Goal: Transaction & Acquisition: Purchase product/service

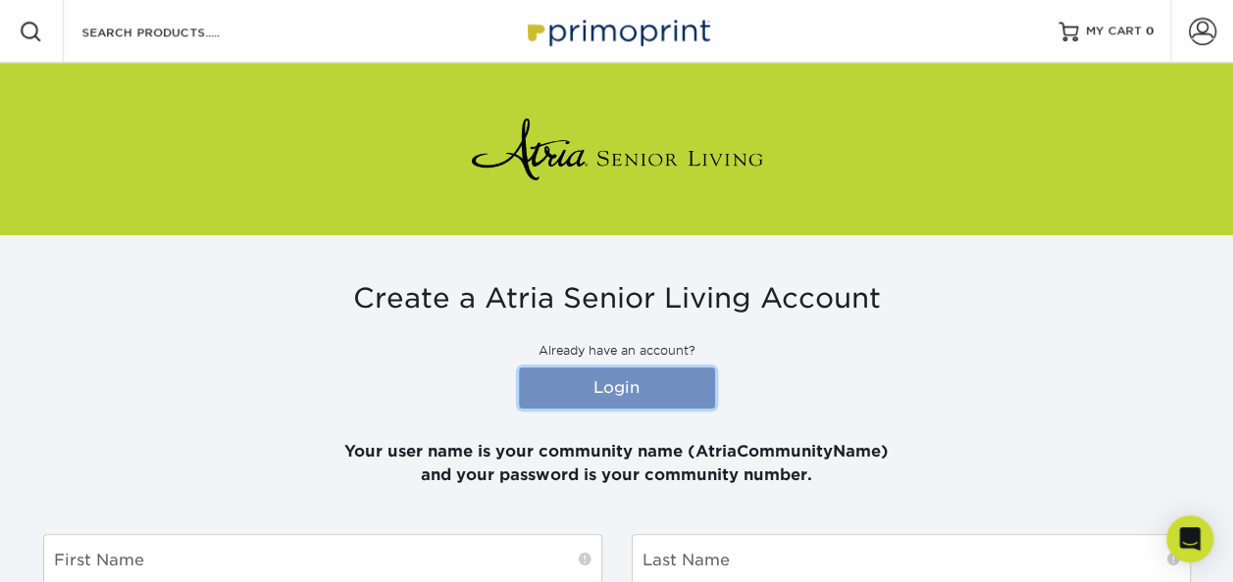
click at [618, 377] on link "Login" at bounding box center [617, 388] width 196 height 41
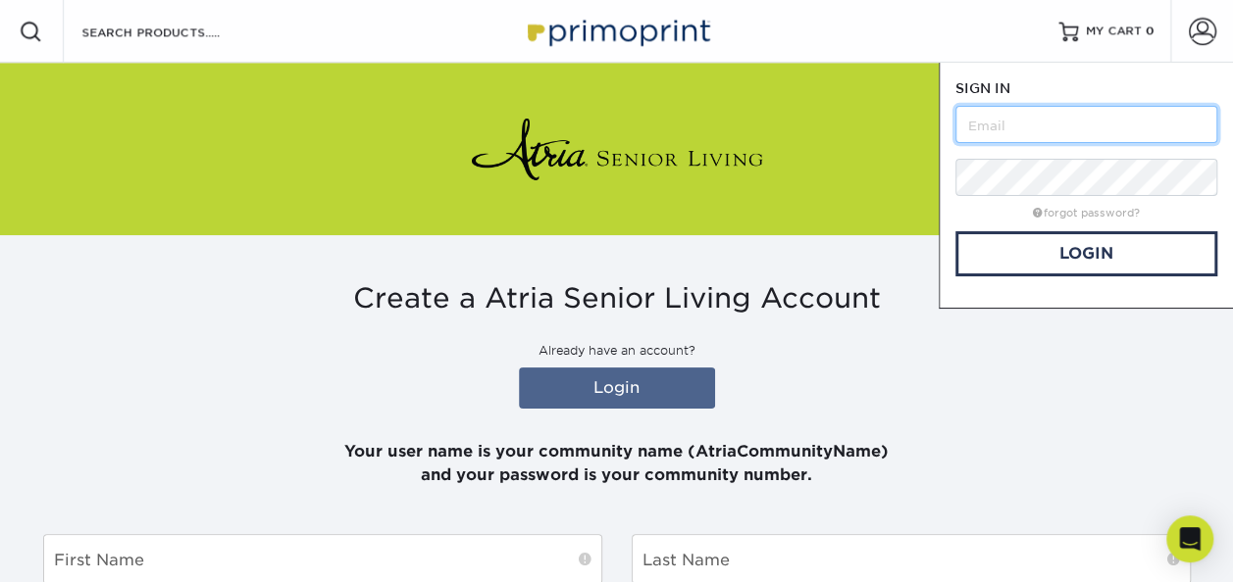
click at [1018, 136] on input "text" at bounding box center [1086, 124] width 262 height 37
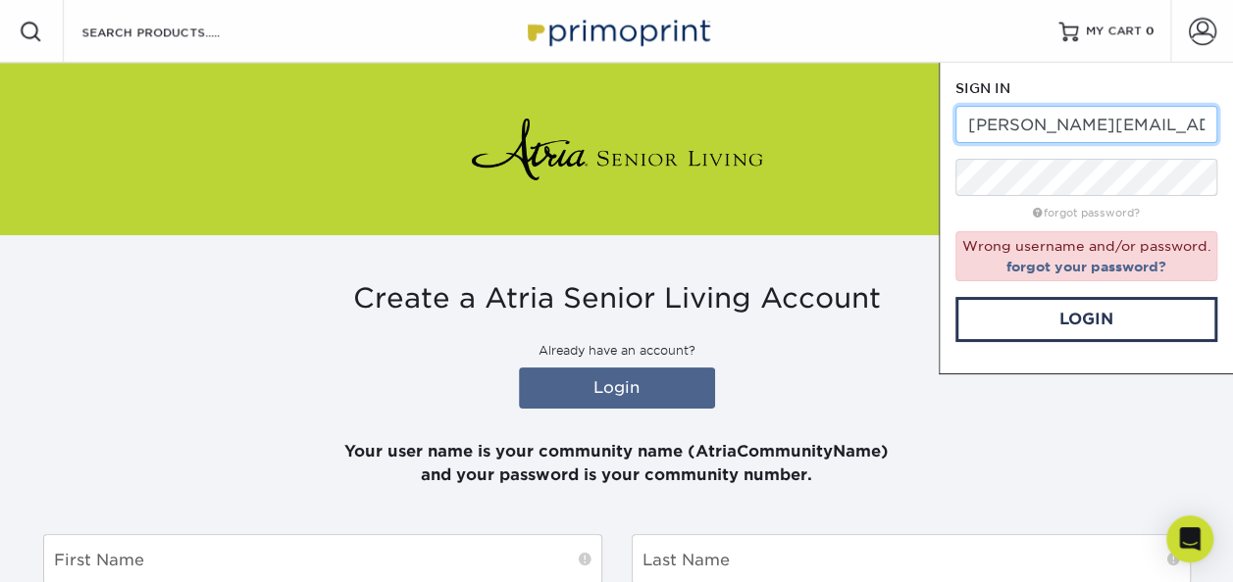
click at [1212, 126] on input "[PERSON_NAME][EMAIL_ADDRESS][PERSON_NAME][DOMAIN_NAME]" at bounding box center [1086, 124] width 262 height 37
click at [1211, 119] on input "[PERSON_NAME][EMAIL_ADDRESS][PERSON_NAME][DOMAIN_NAME]" at bounding box center [1086, 124] width 262 height 37
click at [1206, 126] on input "lori.gutierrez@atriaserniorliving.com" at bounding box center [1086, 124] width 262 height 37
click at [1081, 126] on input "lori.gutierrez@atriaserniorliving.com" at bounding box center [1086, 124] width 262 height 37
click at [1207, 122] on input "lori.gutierrez@atriaserniorliving.com" at bounding box center [1086, 124] width 262 height 37
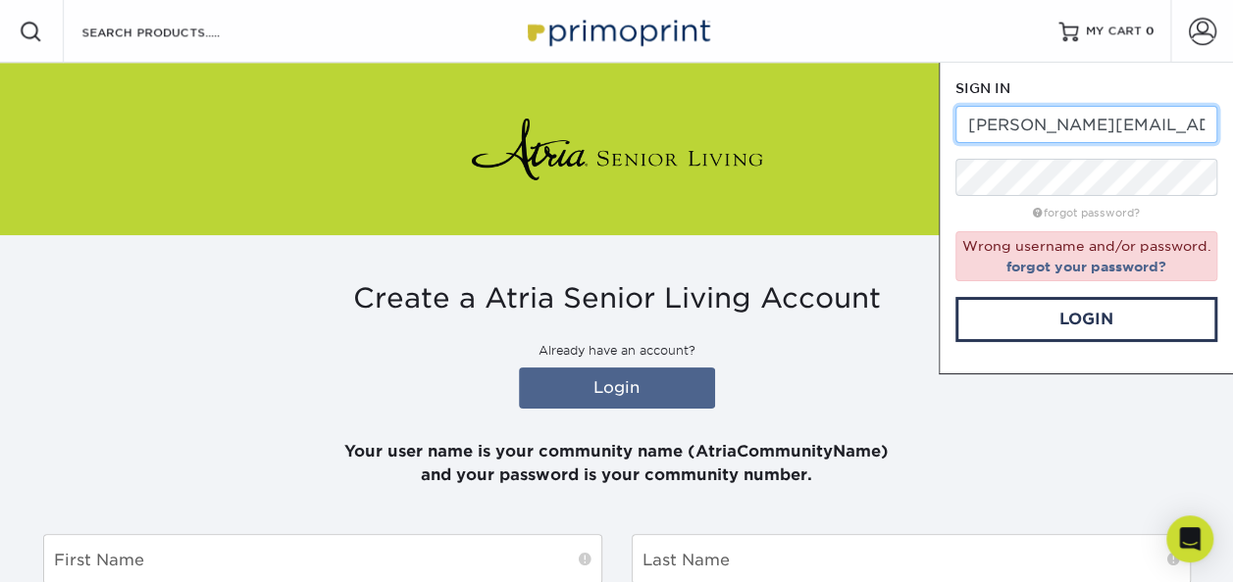
click at [1207, 122] on input "lori.gutierrez@atriaserniorliving.com" at bounding box center [1086, 124] width 262 height 37
drag, startPoint x: 1207, startPoint y: 122, endPoint x: 1124, endPoint y: 113, distance: 83.8
click at [1124, 113] on input "lori.gutierrez@atriaserniorliving.com" at bounding box center [1086, 124] width 262 height 37
click at [1097, 127] on input "lrniorliving.com" at bounding box center [1086, 124] width 262 height 37
type input "l"
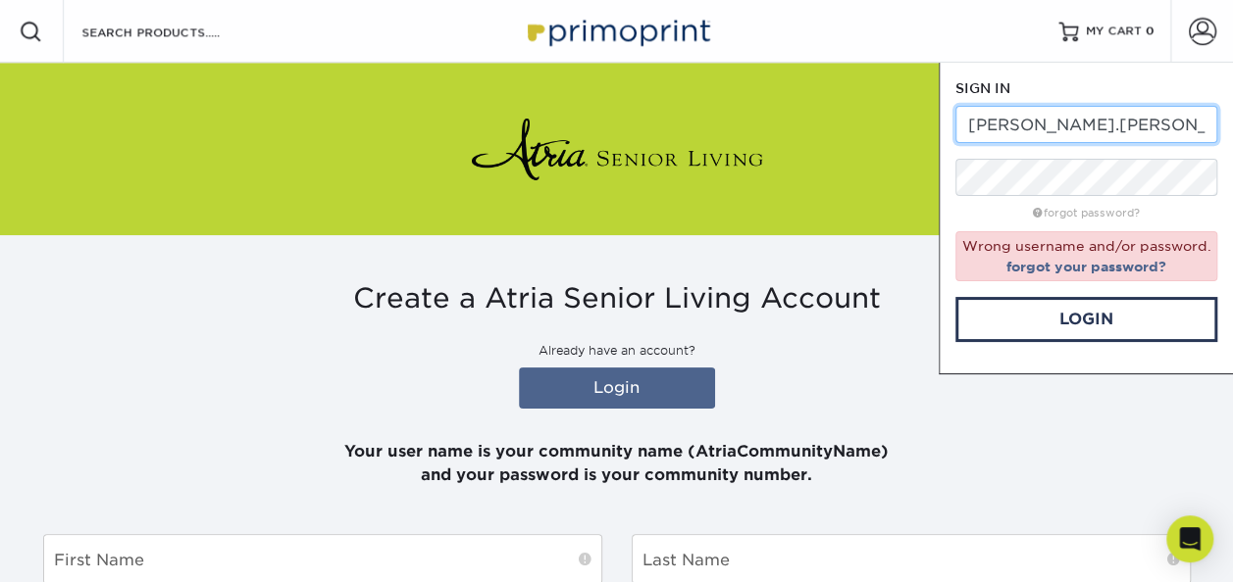
type input "lori.gutierrez"
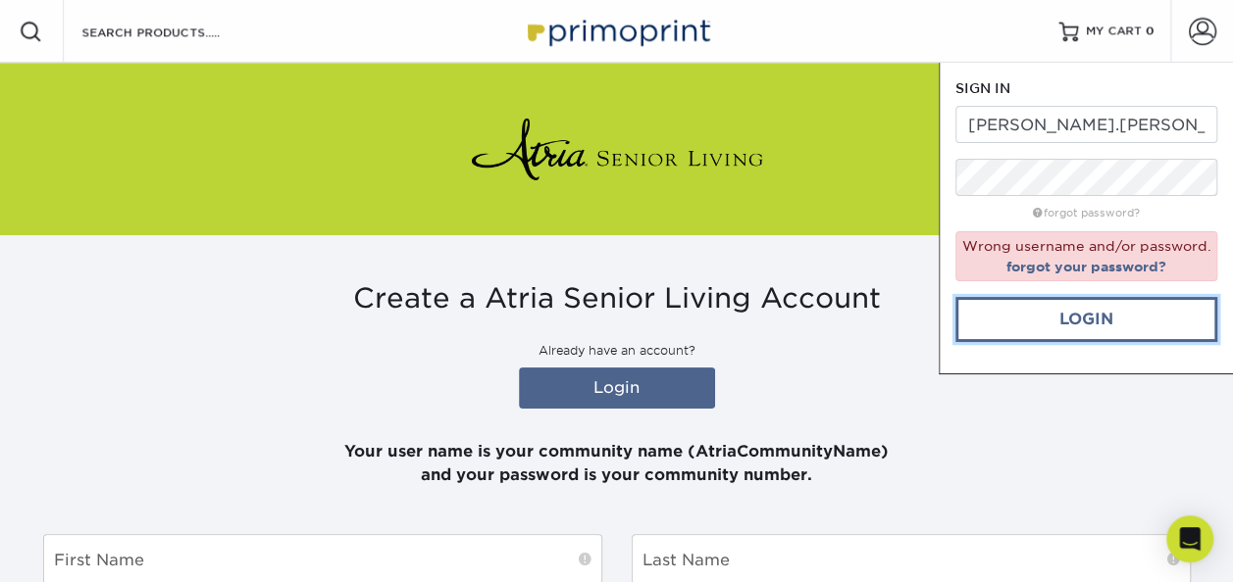
click at [1102, 318] on link "Login" at bounding box center [1086, 319] width 262 height 45
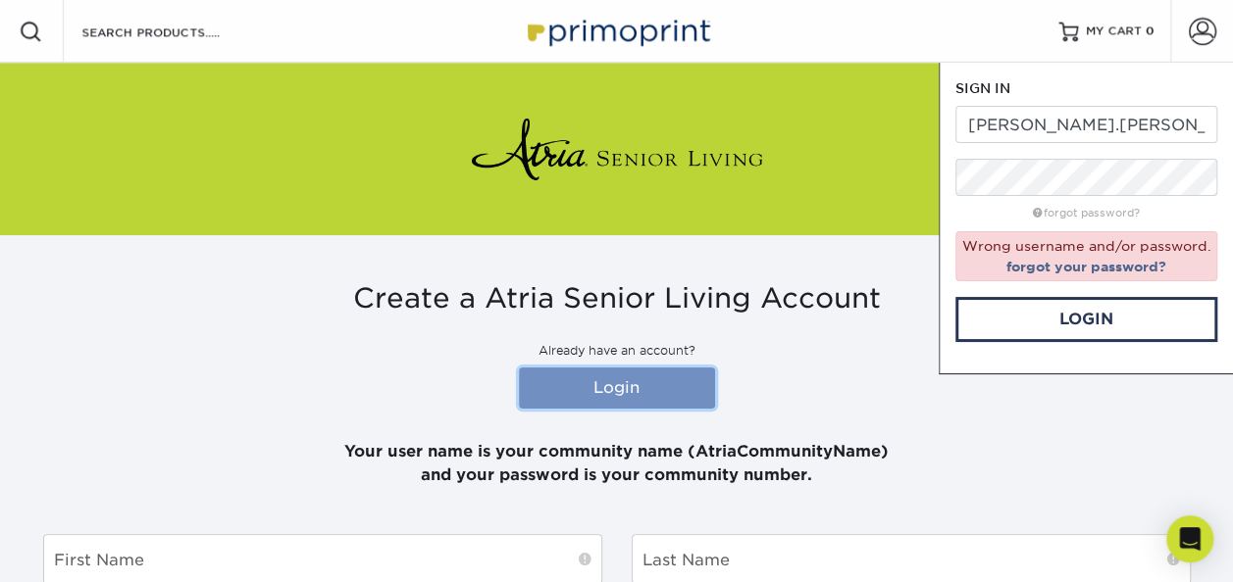
click at [634, 384] on link "Login" at bounding box center [617, 388] width 196 height 41
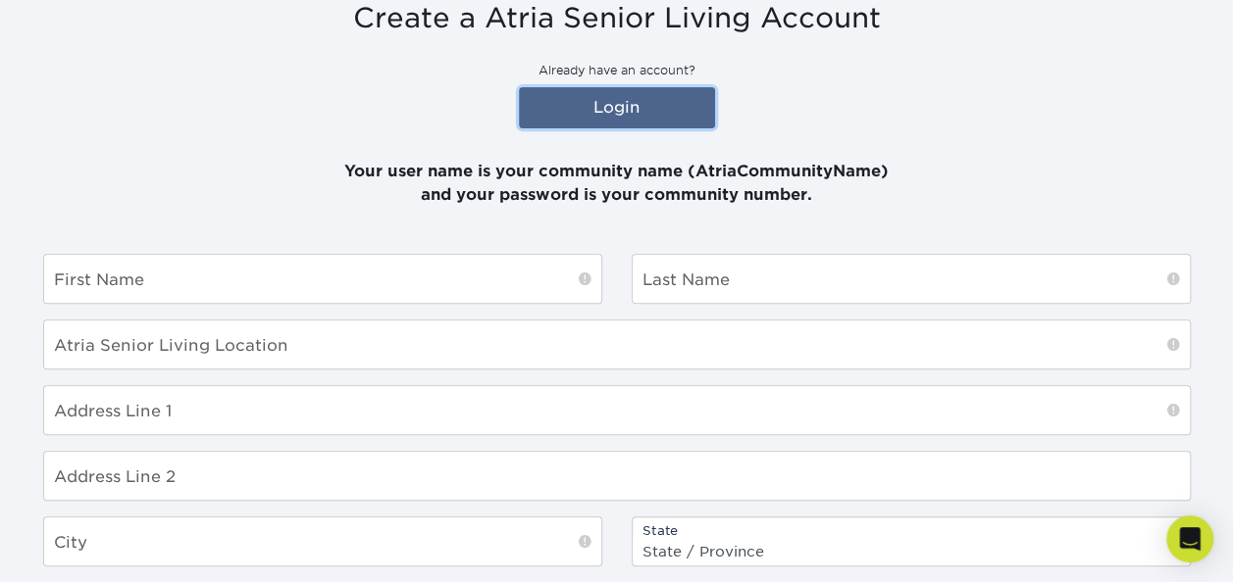
scroll to position [279, 0]
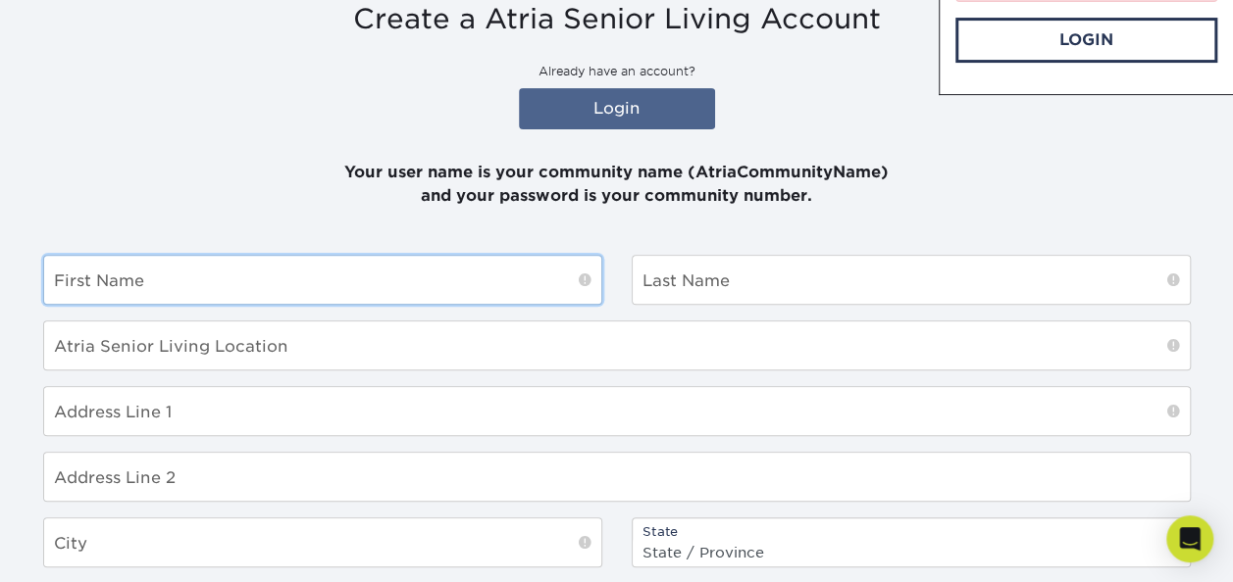
click at [266, 259] on input "text" at bounding box center [322, 280] width 557 height 48
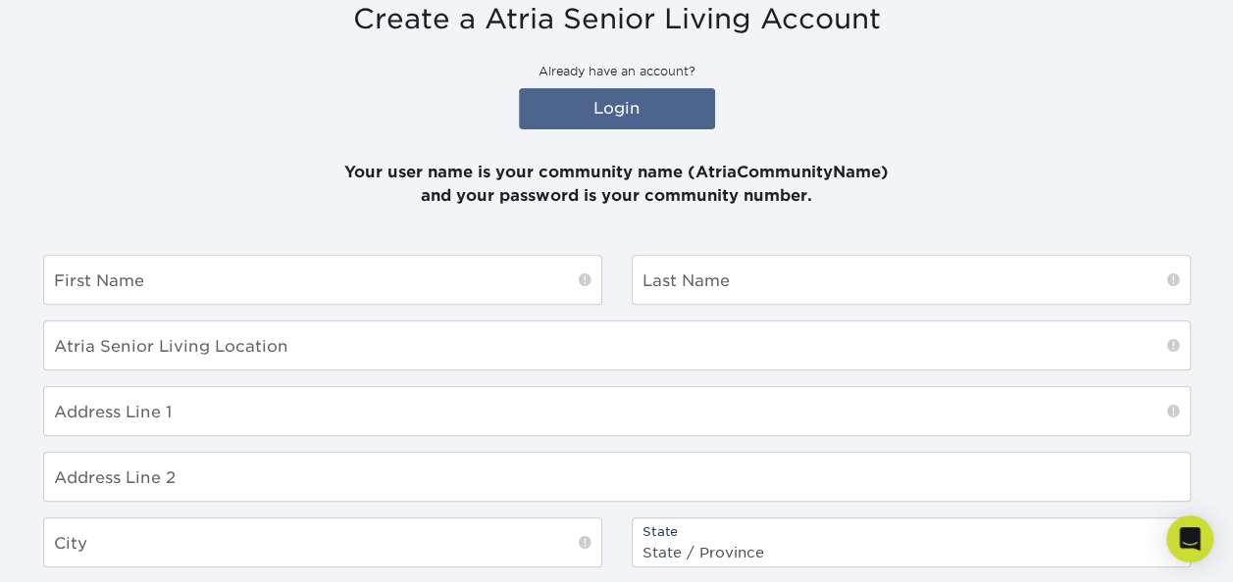
type input "lori.gutierrez"
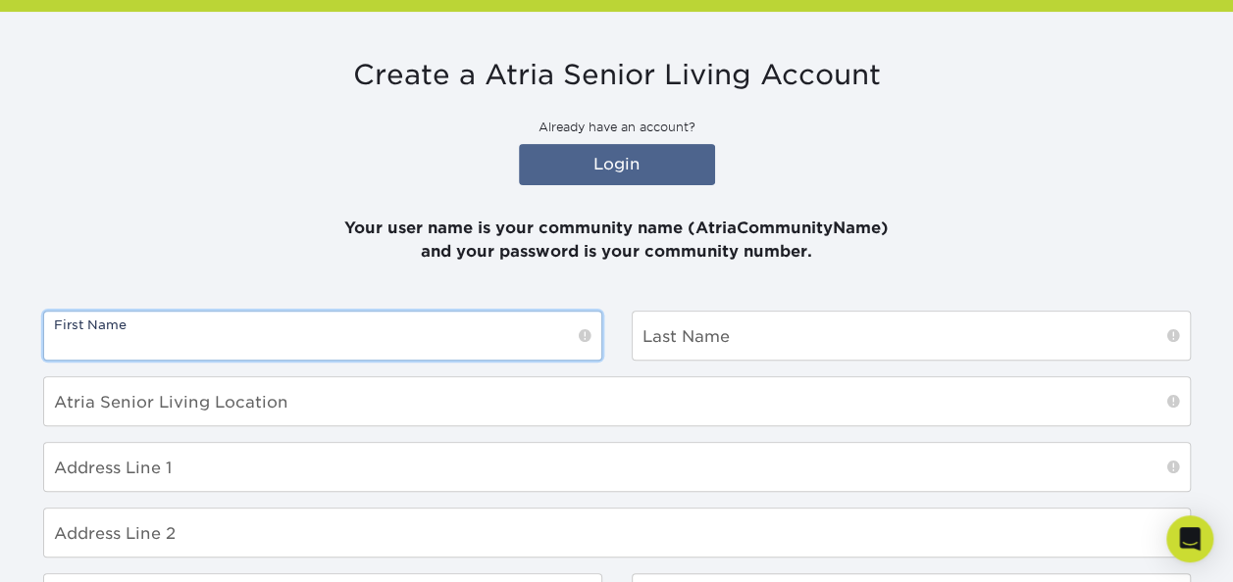
scroll to position [217, 0]
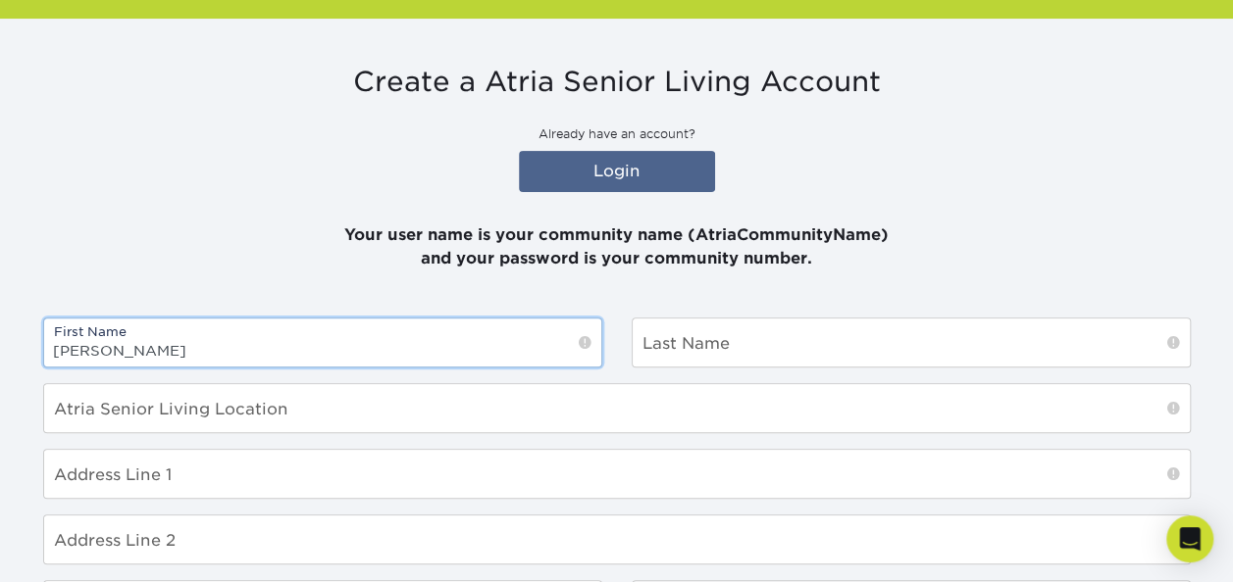
type input "[PERSON_NAME]"
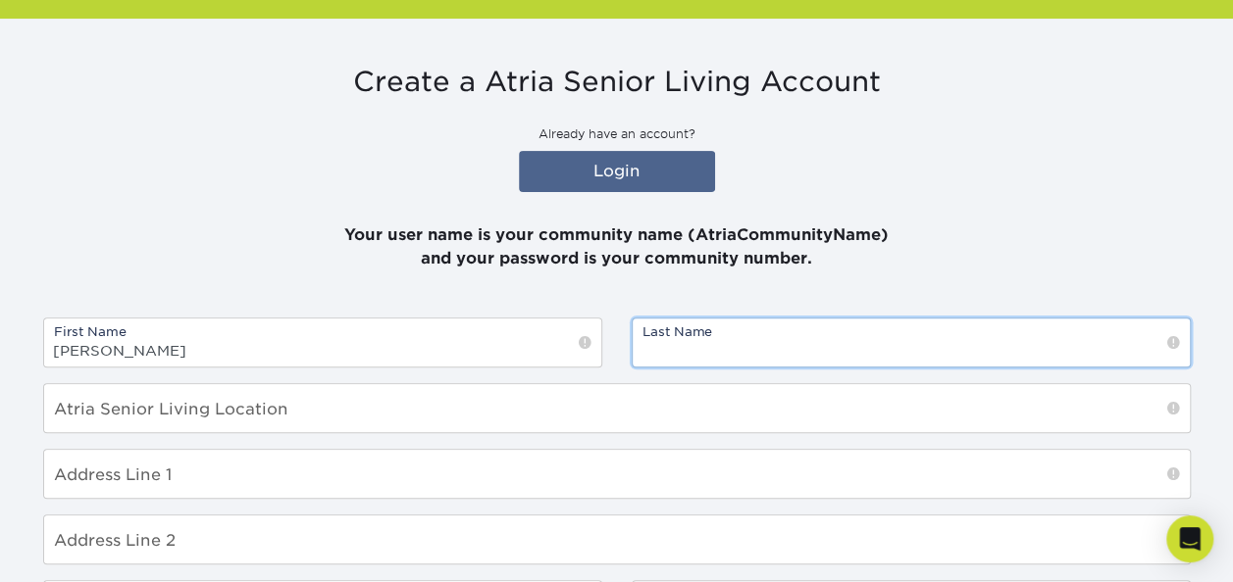
click at [711, 331] on input "text" at bounding box center [910, 343] width 557 height 48
type input "Gutierrez"
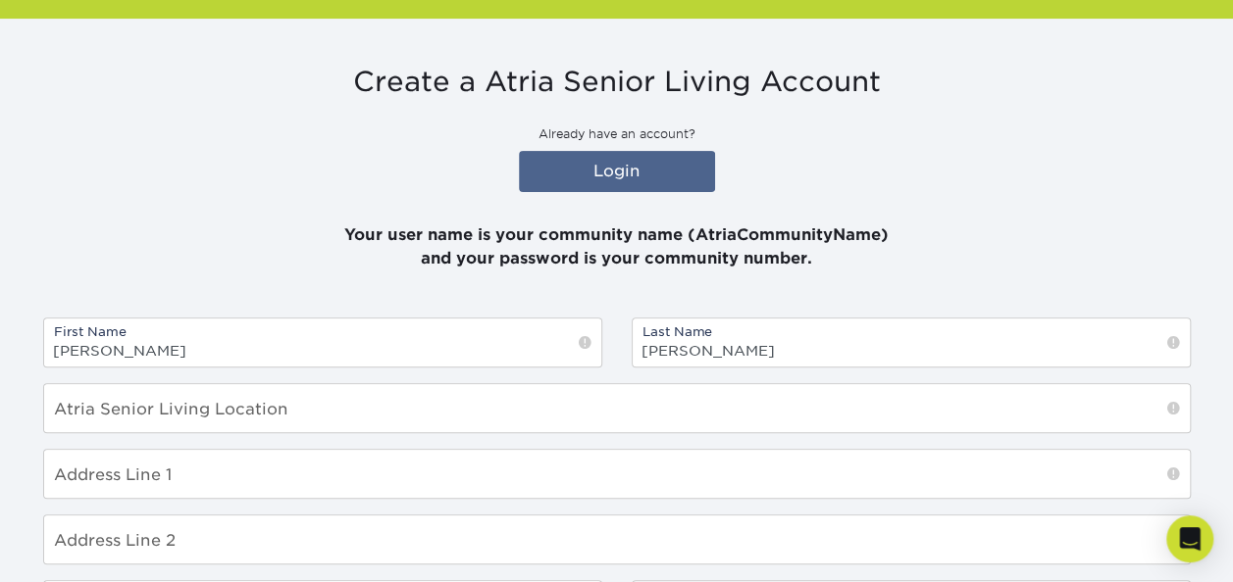
click at [1167, 416] on span at bounding box center [1173, 409] width 13 height 20
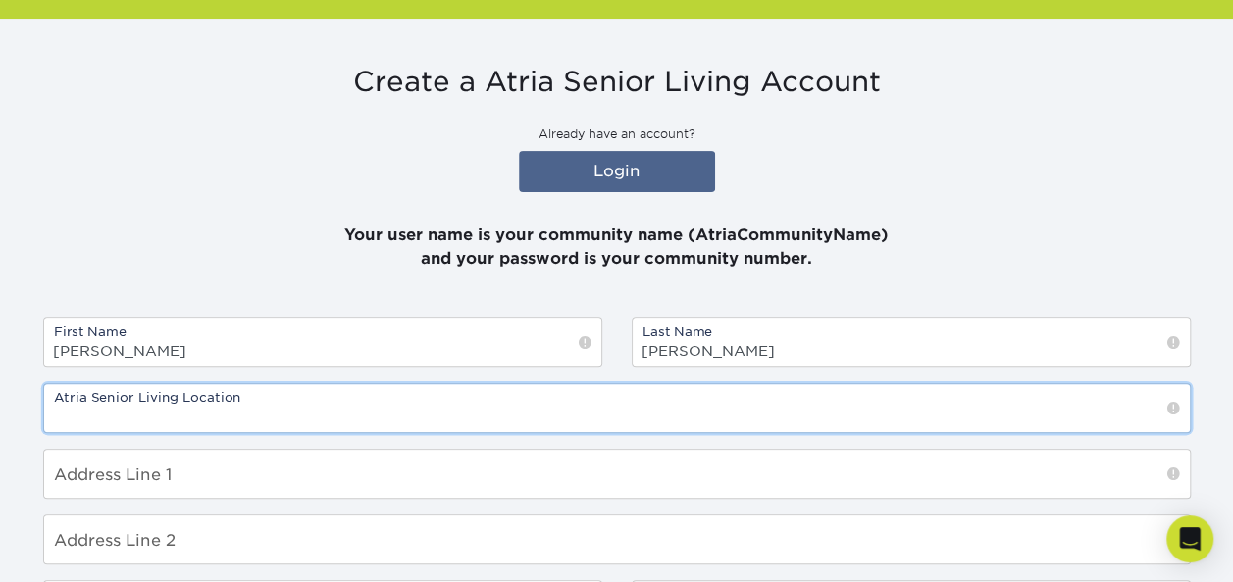
click at [523, 410] on input "text" at bounding box center [616, 408] width 1145 height 48
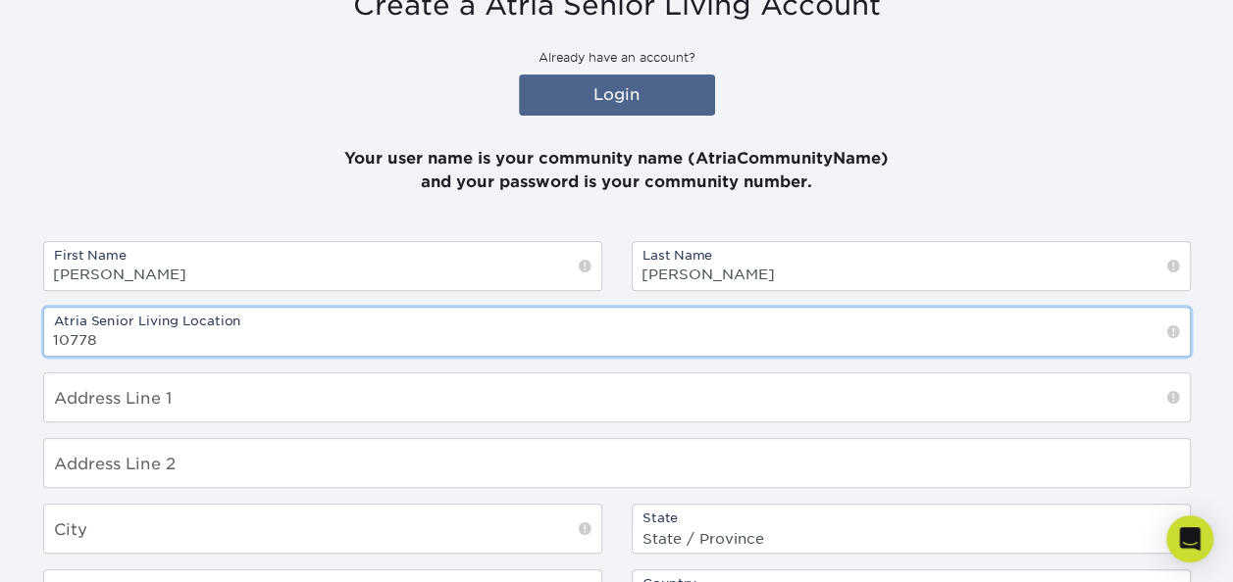
scroll to position [291, 0]
type input "10778"
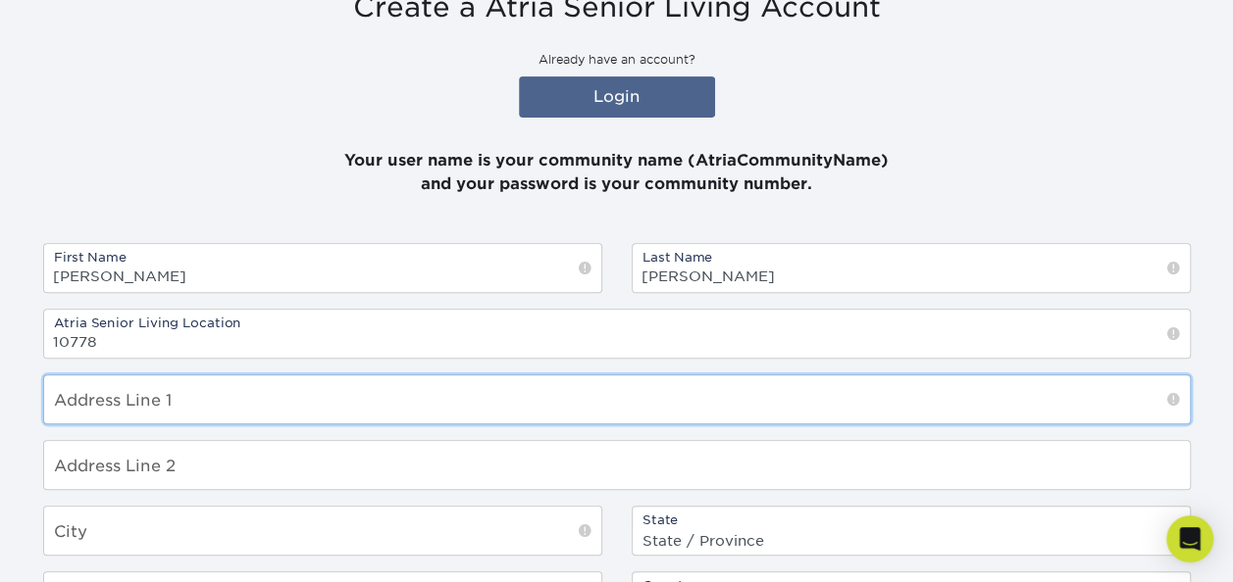
click at [277, 404] on input "text" at bounding box center [616, 400] width 1145 height 48
type input "3460 Villa Lane"
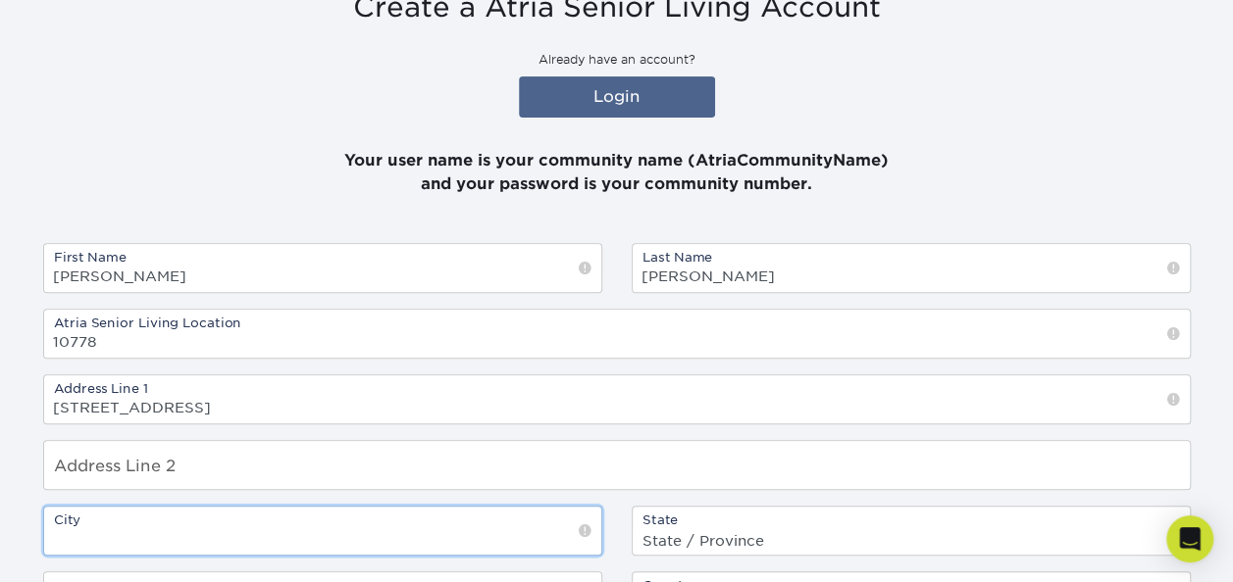
click at [155, 526] on input "text" at bounding box center [322, 531] width 557 height 48
type input "Napa"
click at [774, 516] on div "State State / Province Alabama Alaska Arizona Arkansas California Colorado Conn…" at bounding box center [910, 531] width 559 height 50
click at [704, 537] on select "State / Province Alabama Alaska Arizona Arkansas California Colorado Connecticu…" at bounding box center [910, 541] width 557 height 28
select select "CA"
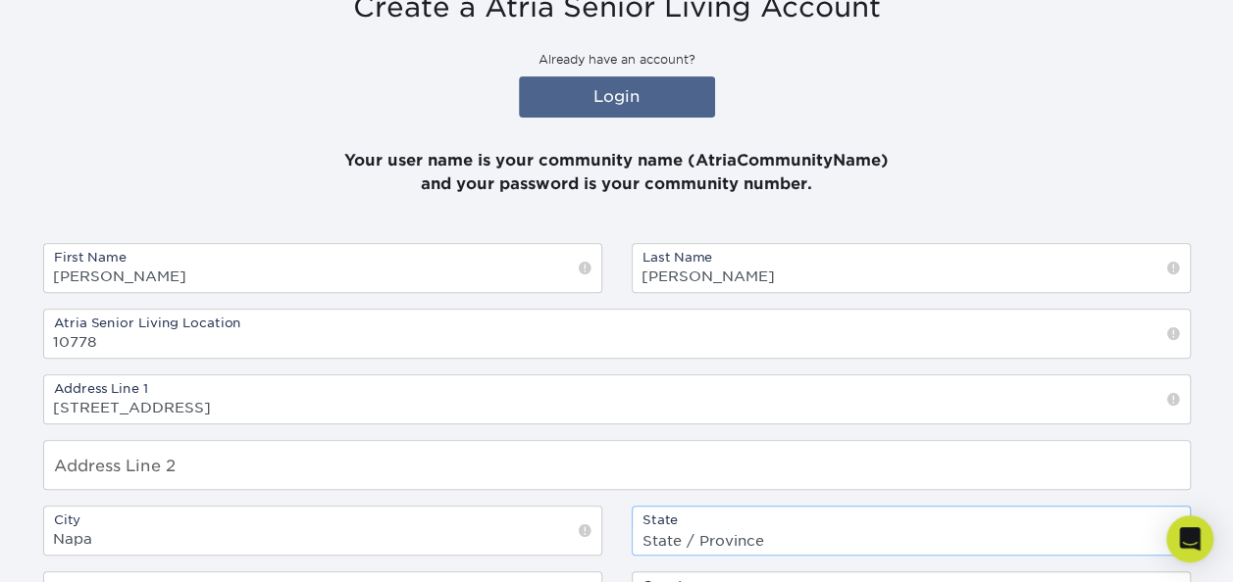
click at [632, 527] on select "State / Province Alabama Alaska Arizona Arkansas California Colorado Connecticu…" at bounding box center [910, 541] width 557 height 28
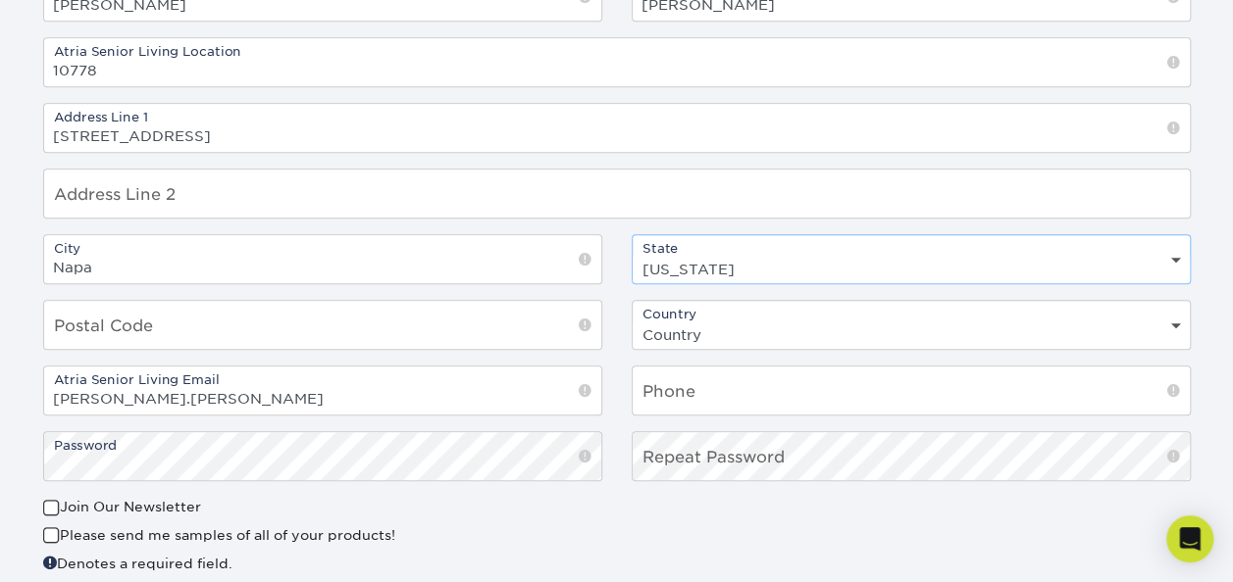
scroll to position [565, 0]
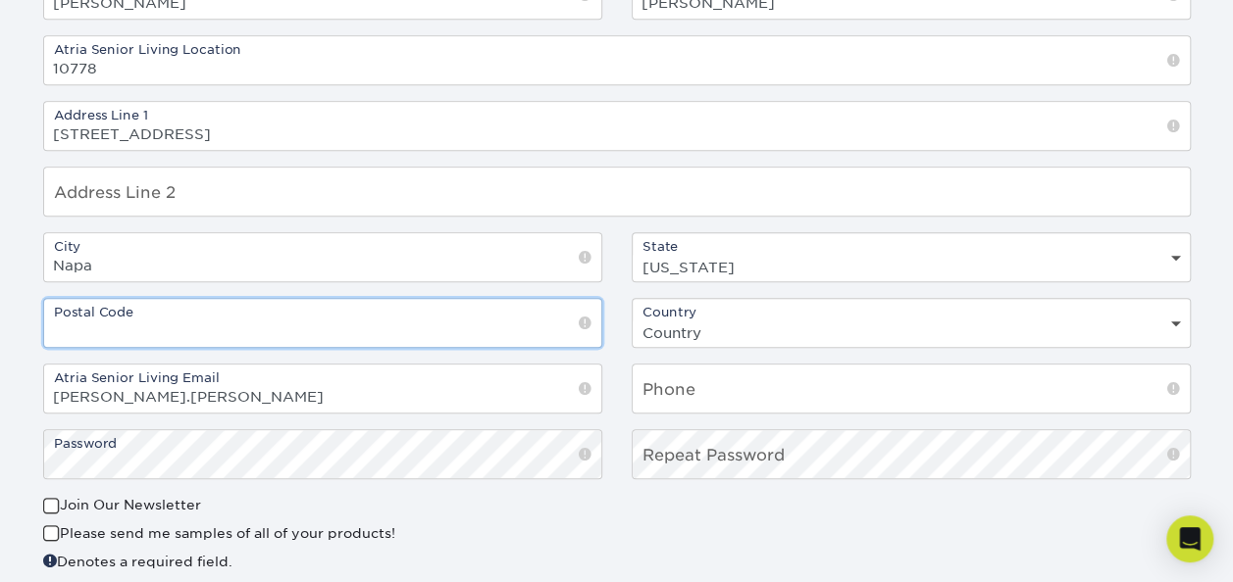
click at [565, 314] on input "text" at bounding box center [322, 323] width 557 height 48
click at [402, 338] on input "94558" at bounding box center [322, 323] width 557 height 48
click at [404, 333] on input "94558" at bounding box center [322, 323] width 557 height 48
type input "94558"
click at [577, 524] on div "Please send me samples of all of your products!" at bounding box center [322, 537] width 559 height 27
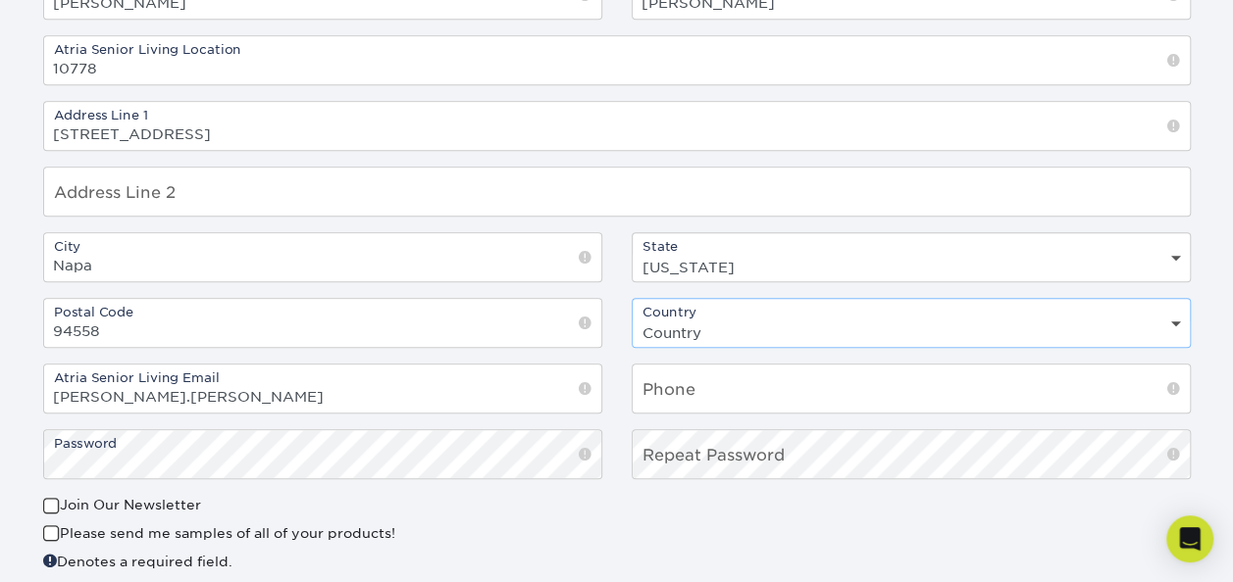
click at [1175, 319] on select "Country United States Canada" at bounding box center [910, 333] width 557 height 28
select select "US"
click at [632, 319] on select "Country United States Canada" at bounding box center [910, 333] width 557 height 28
click at [851, 389] on input "text" at bounding box center [910, 389] width 557 height 48
type input "707 224-7855"
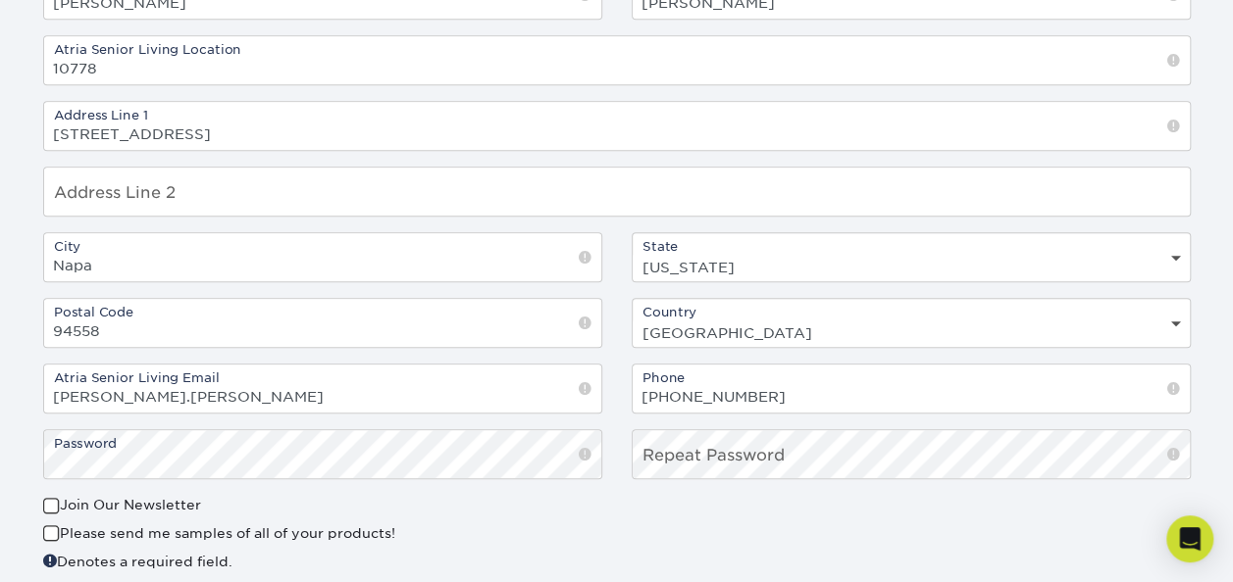
click at [586, 457] on span at bounding box center [585, 455] width 13 height 20
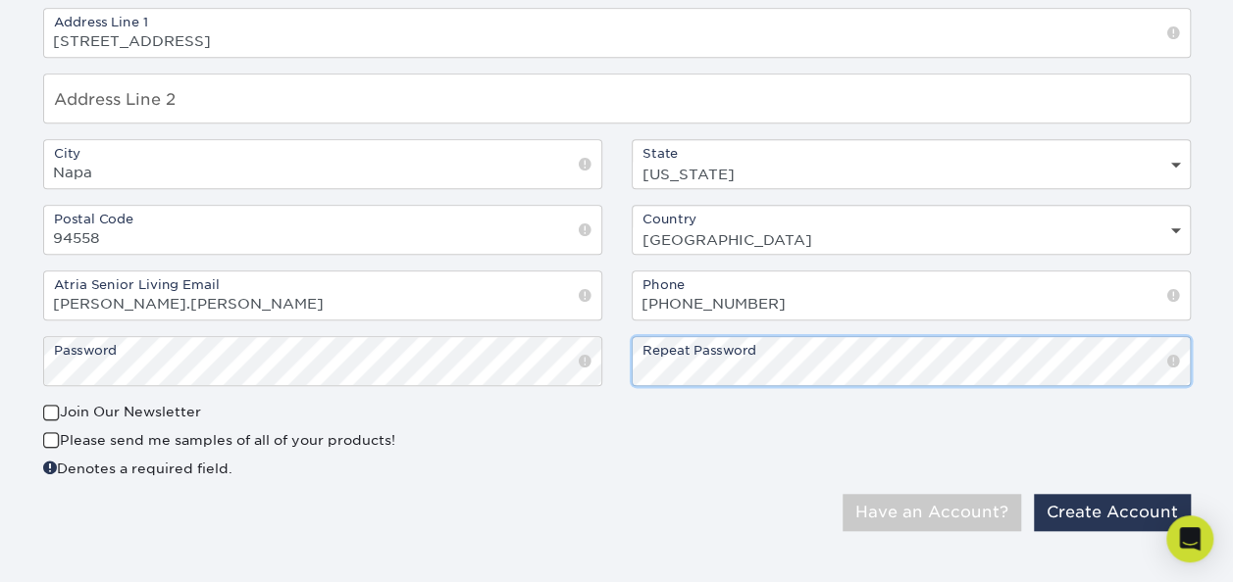
scroll to position [652, 0]
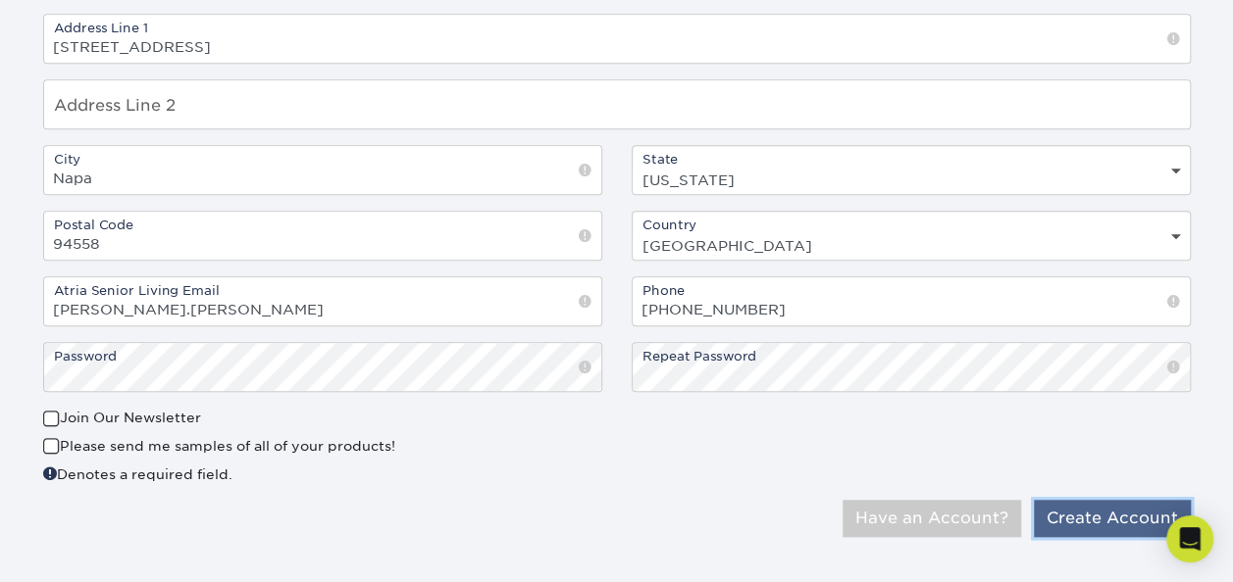
click at [1098, 512] on button "Create Account" at bounding box center [1111, 518] width 157 height 37
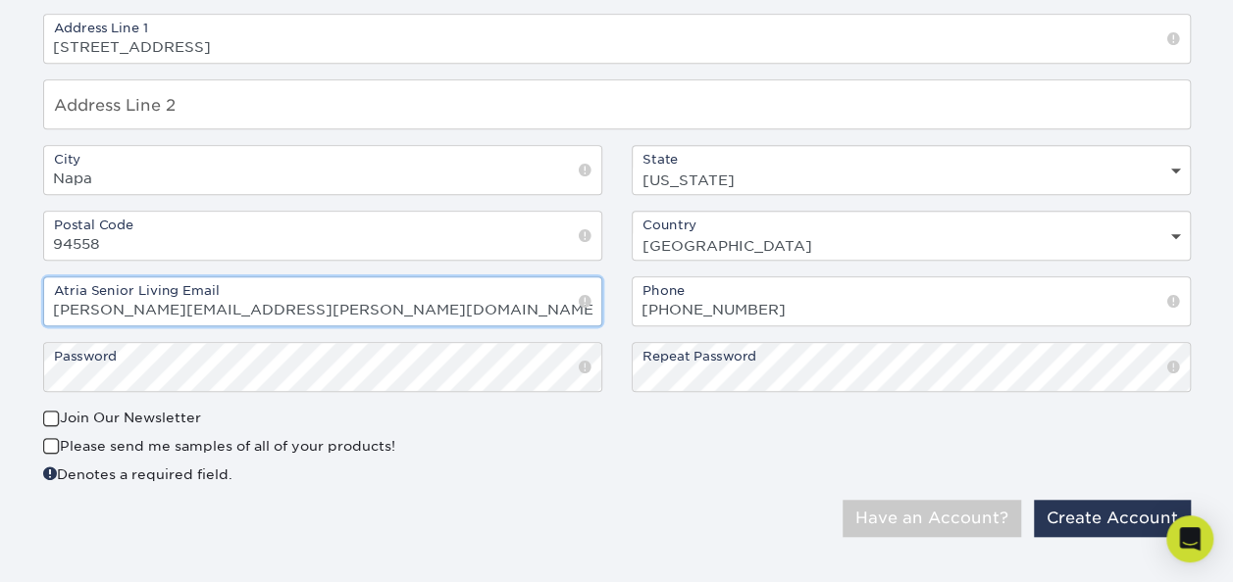
type input "lori.gutierrez@atriaseniorliving.com"
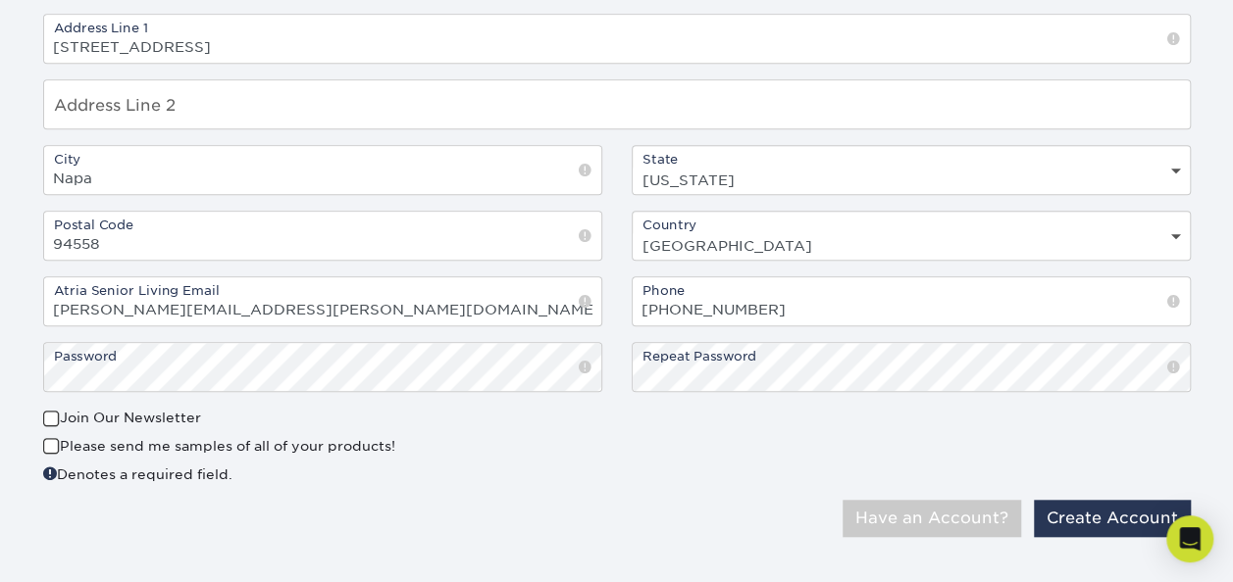
click at [524, 475] on div "Denotes a required field." at bounding box center [322, 474] width 559 height 21
click at [1067, 508] on button "Create Account" at bounding box center [1111, 518] width 157 height 37
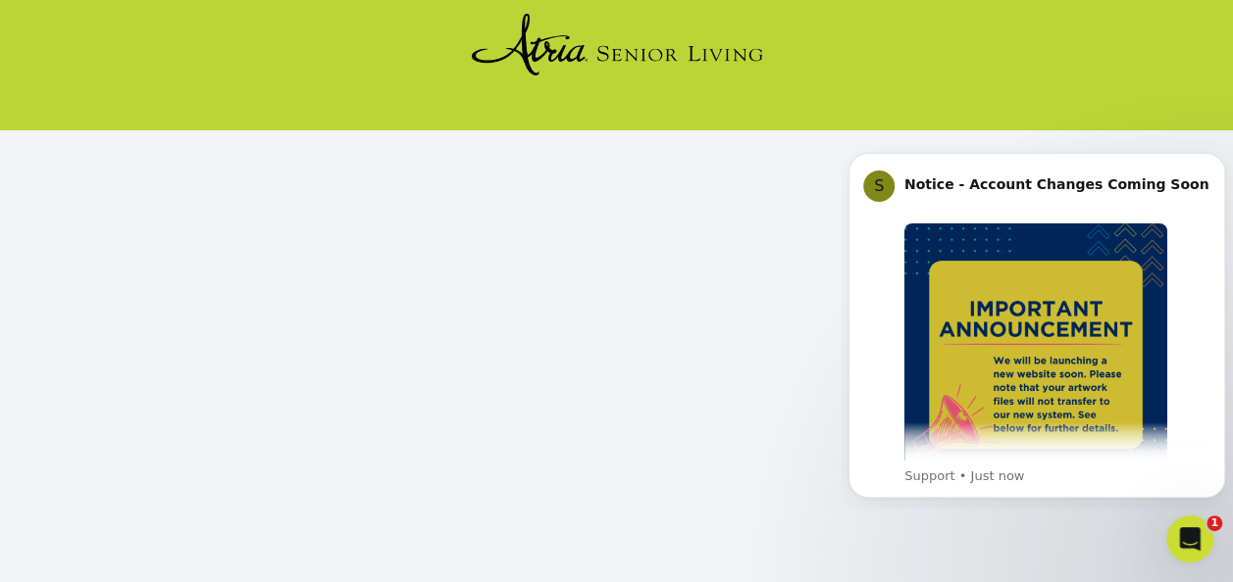
scroll to position [169, 0]
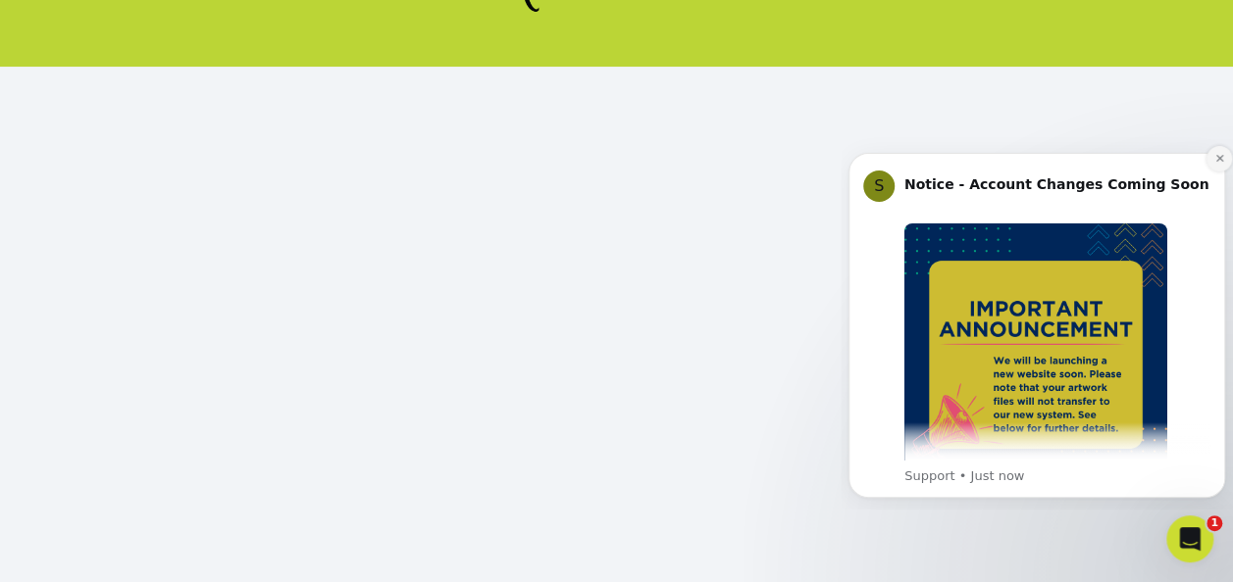
click at [1219, 163] on icon "Dismiss notification" at bounding box center [1219, 158] width 11 height 11
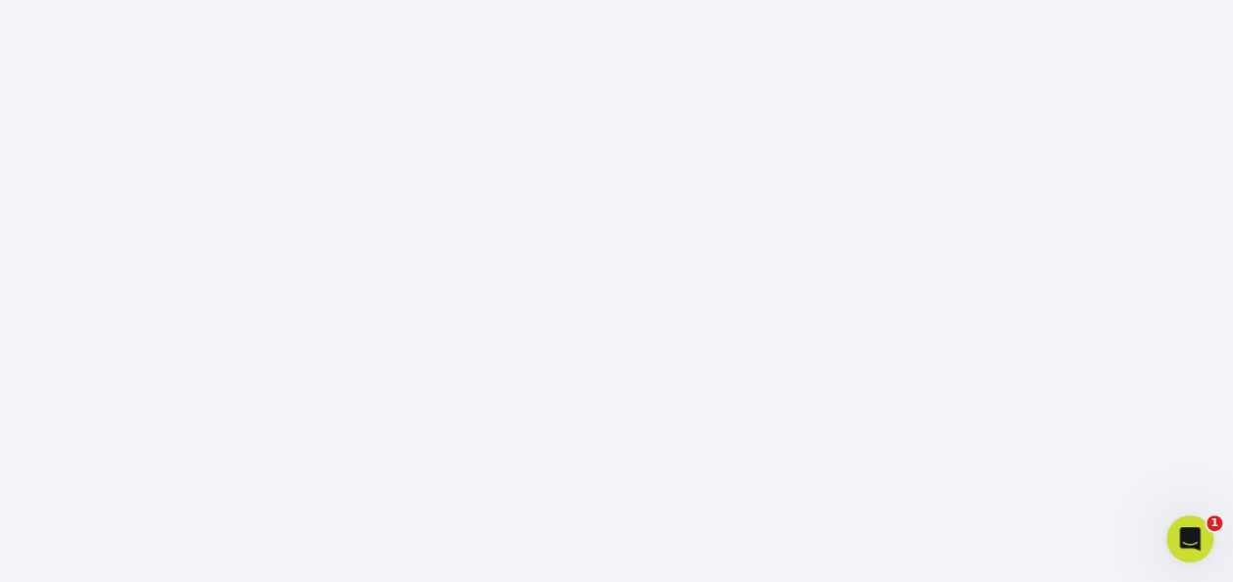
scroll to position [572, 0]
click at [1183, 543] on icon "Open Intercom Messenger" at bounding box center [1187, 537] width 32 height 32
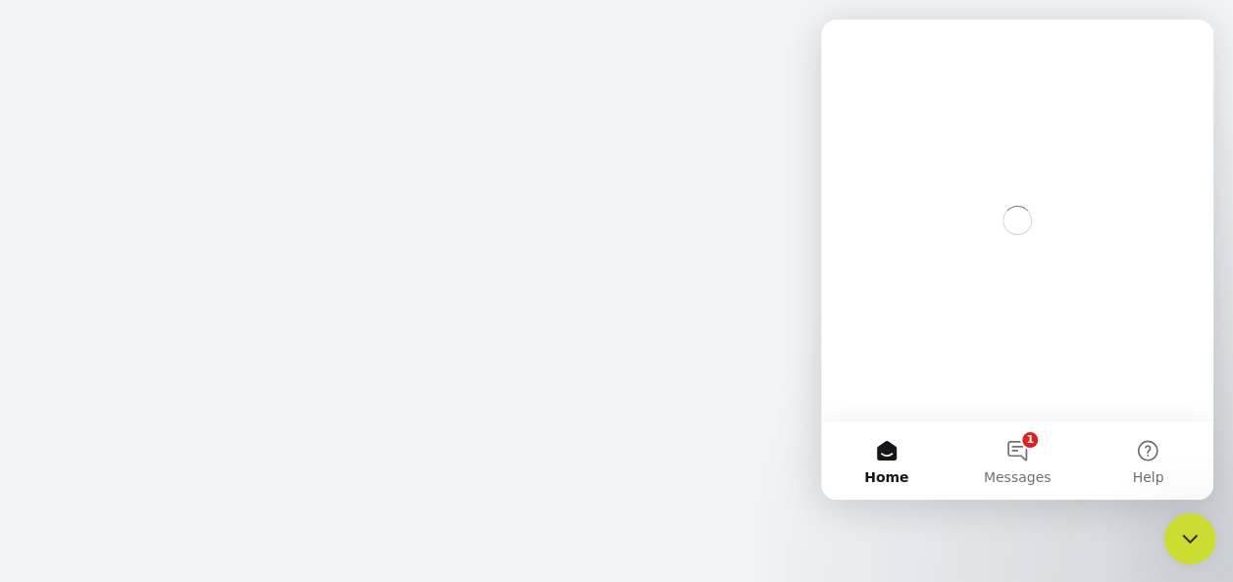
scroll to position [0, 0]
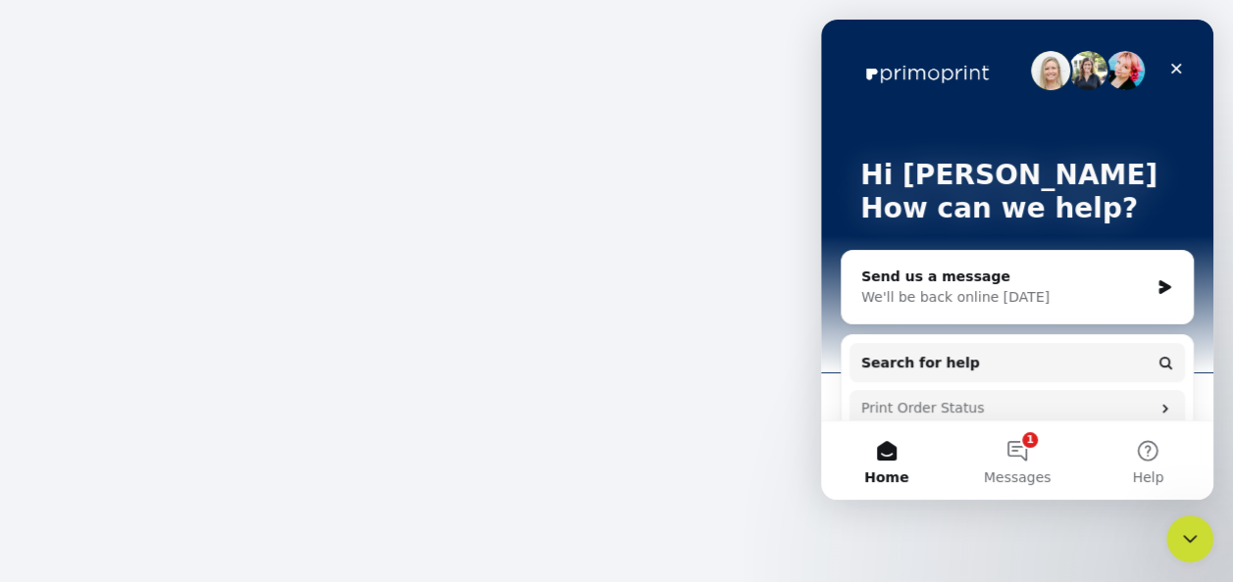
click at [1033, 408] on div "Print Order Status" at bounding box center [1005, 408] width 288 height 21
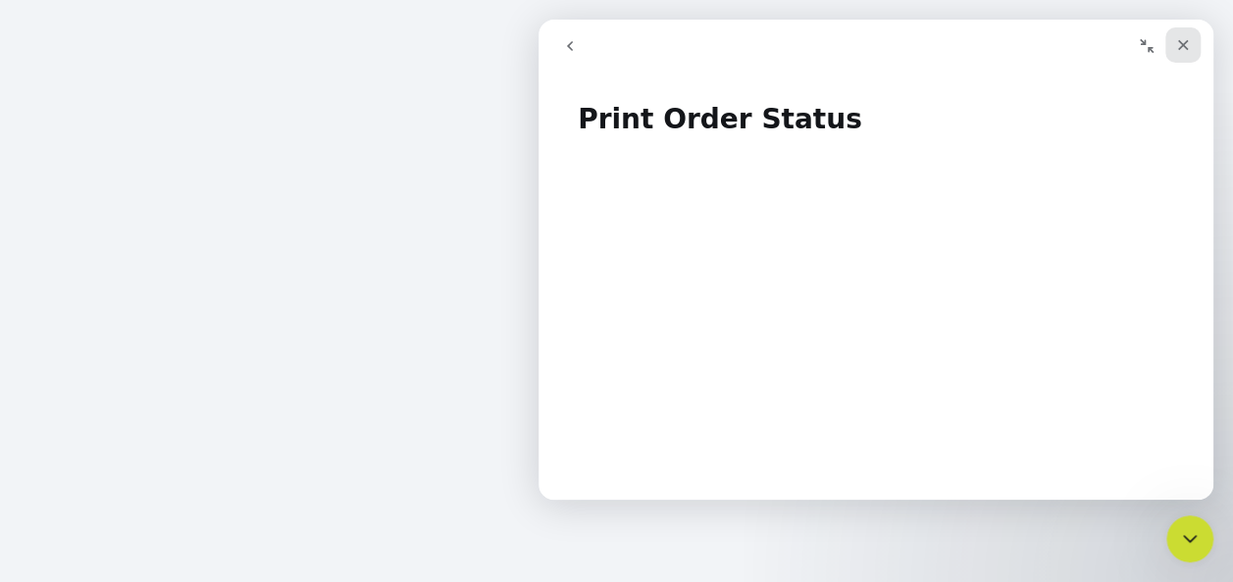
click at [1185, 43] on icon "Close" at bounding box center [1183, 45] width 16 height 16
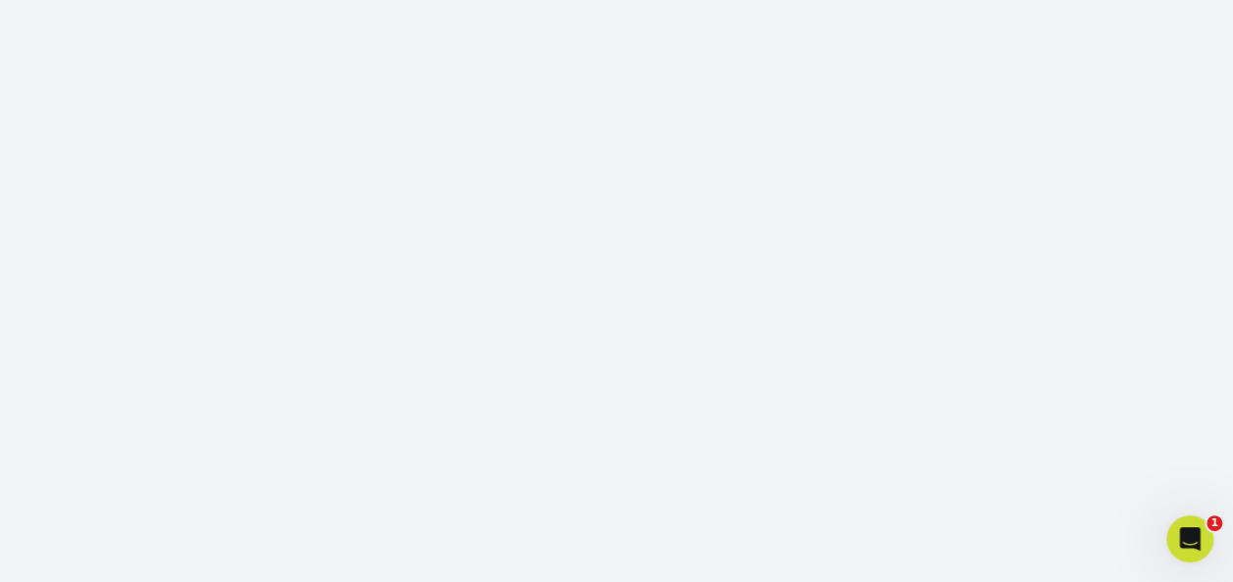
scroll to position [363, 0]
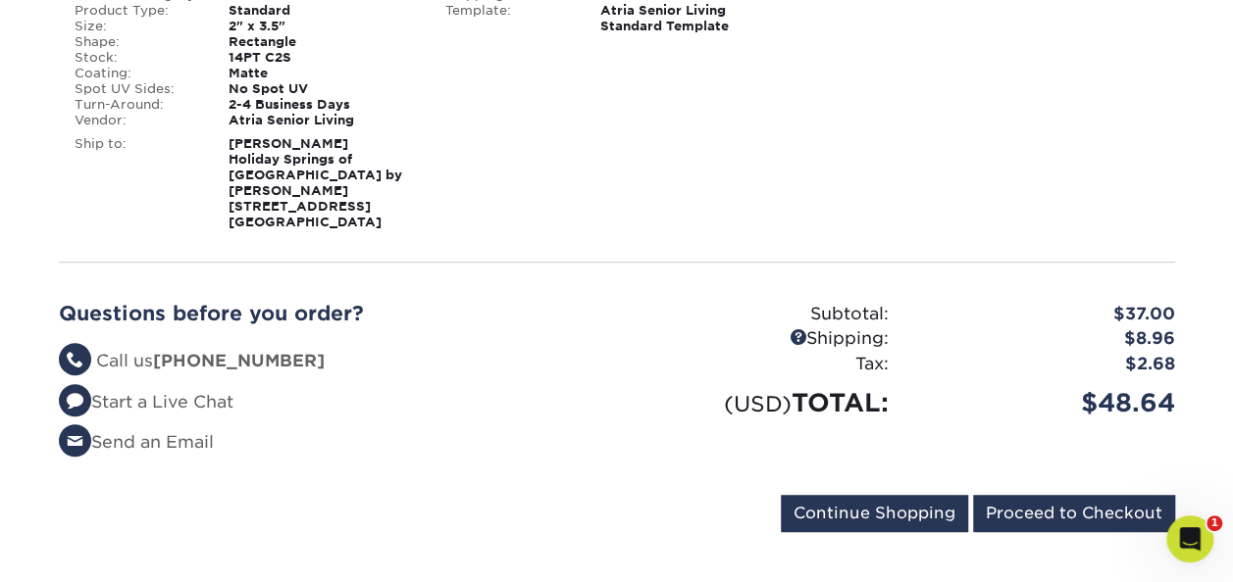
scroll to position [380, 0]
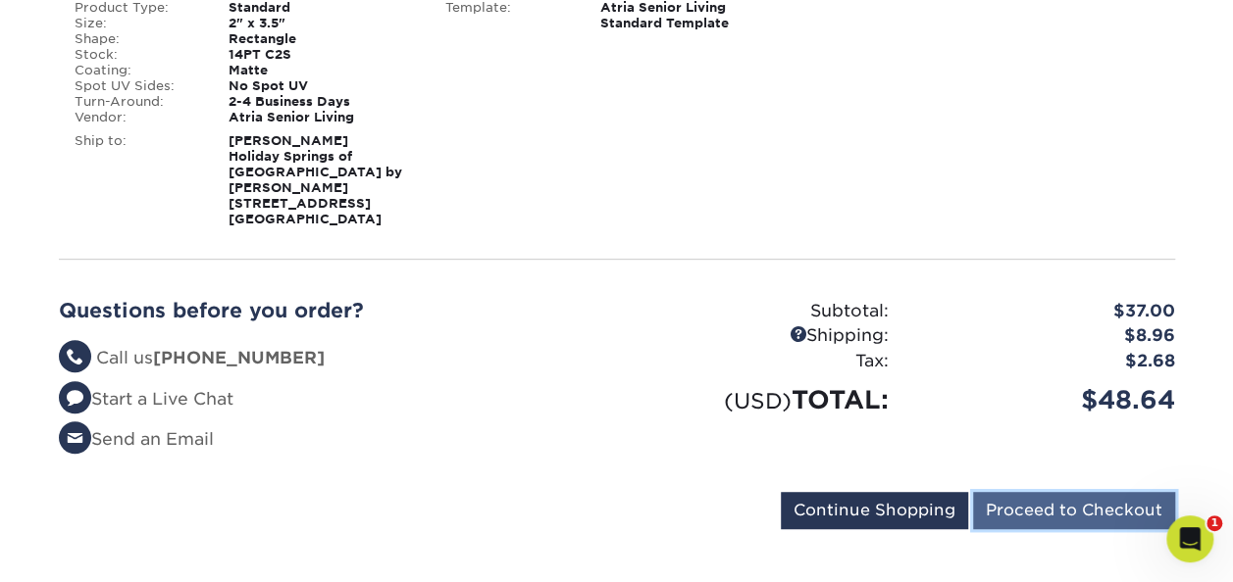
click at [1025, 492] on input "Proceed to Checkout" at bounding box center [1074, 510] width 202 height 37
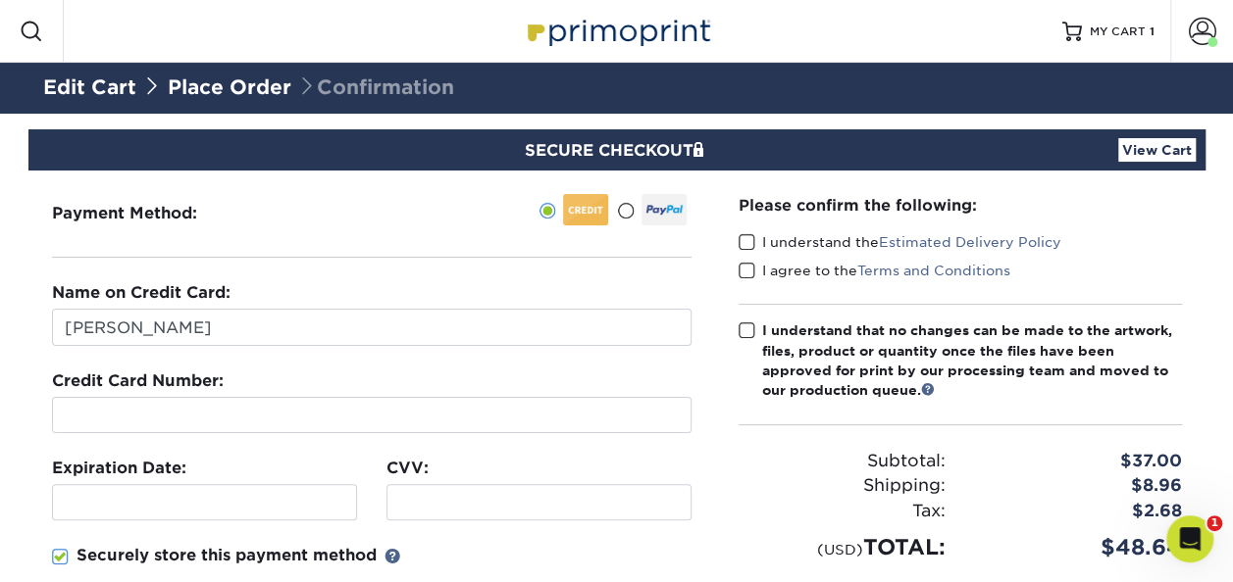
click at [753, 237] on span at bounding box center [746, 242] width 17 height 19
click at [0, 0] on input "I understand the Estimated Delivery Policy" at bounding box center [0, 0] width 0 height 0
click at [743, 274] on span at bounding box center [746, 271] width 17 height 19
click at [0, 0] on input "I agree to the Terms and Conditions" at bounding box center [0, 0] width 0 height 0
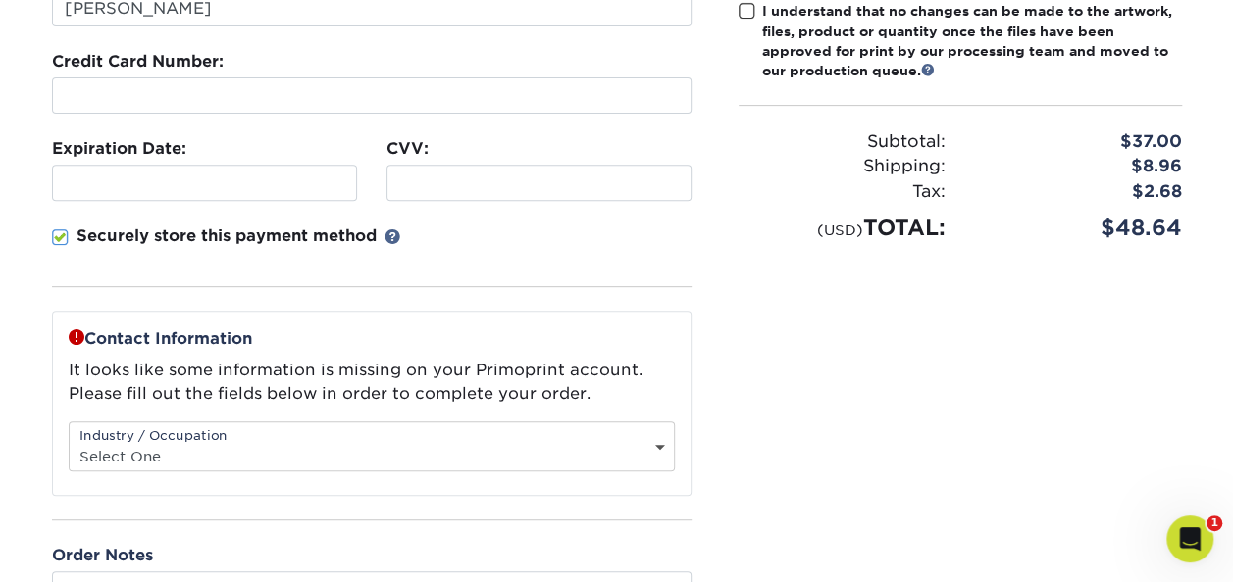
scroll to position [322, 0]
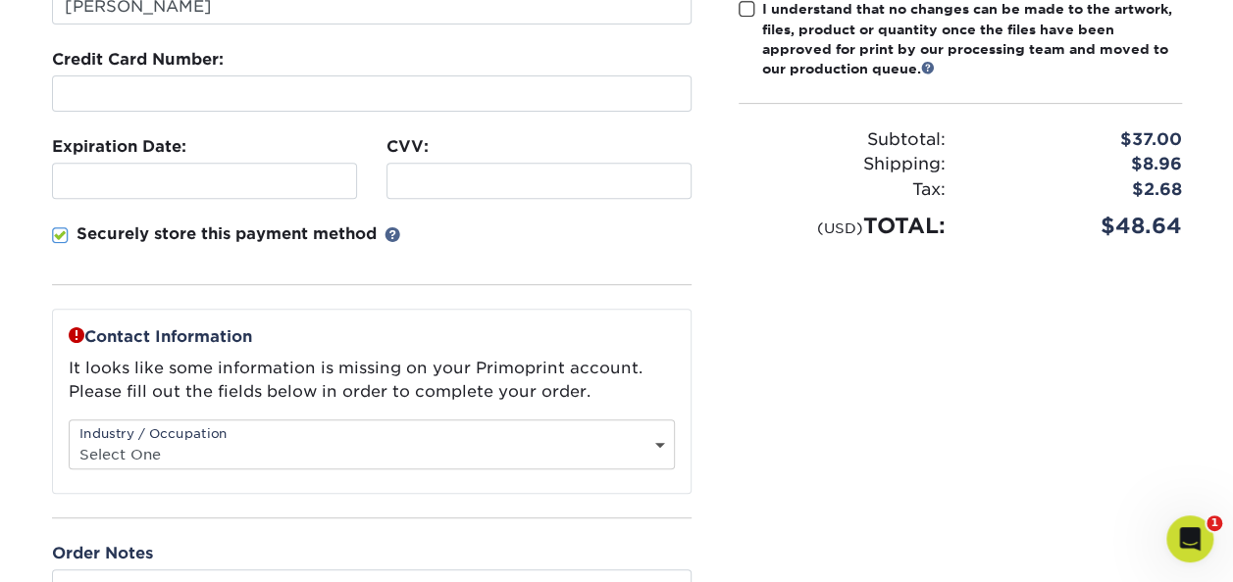
click at [657, 443] on select "Select One Administrative Executive Human Resources Construction Education Ente…" at bounding box center [372, 454] width 604 height 28
select select "3"
click at [70, 440] on select "Select One Administrative Executive Human Resources Construction Education Ente…" at bounding box center [372, 454] width 604 height 28
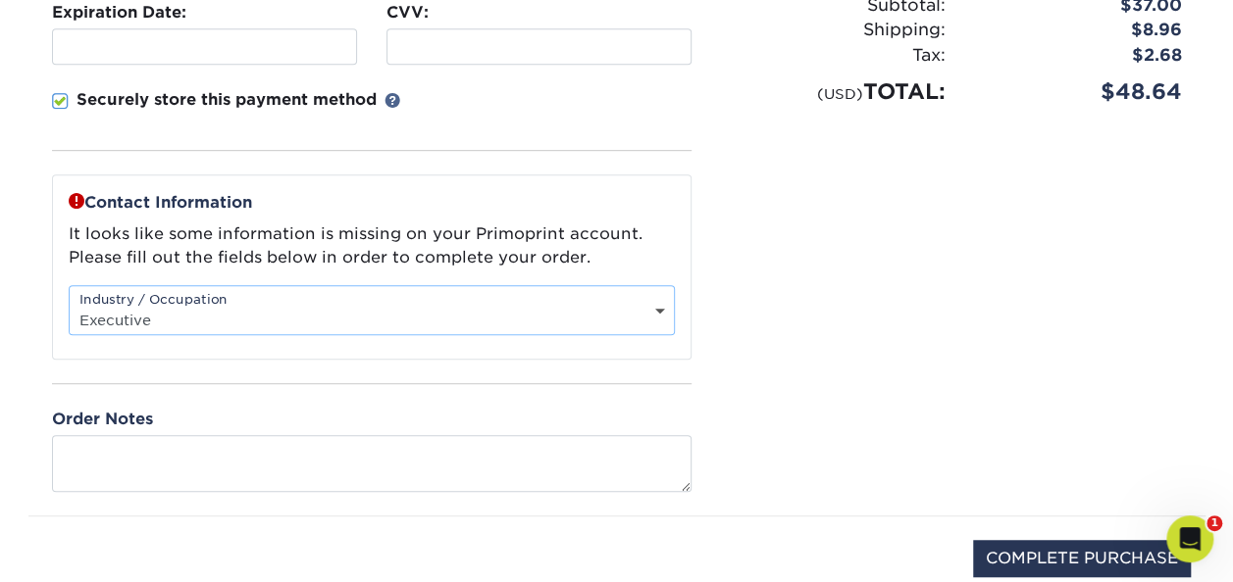
scroll to position [459, 0]
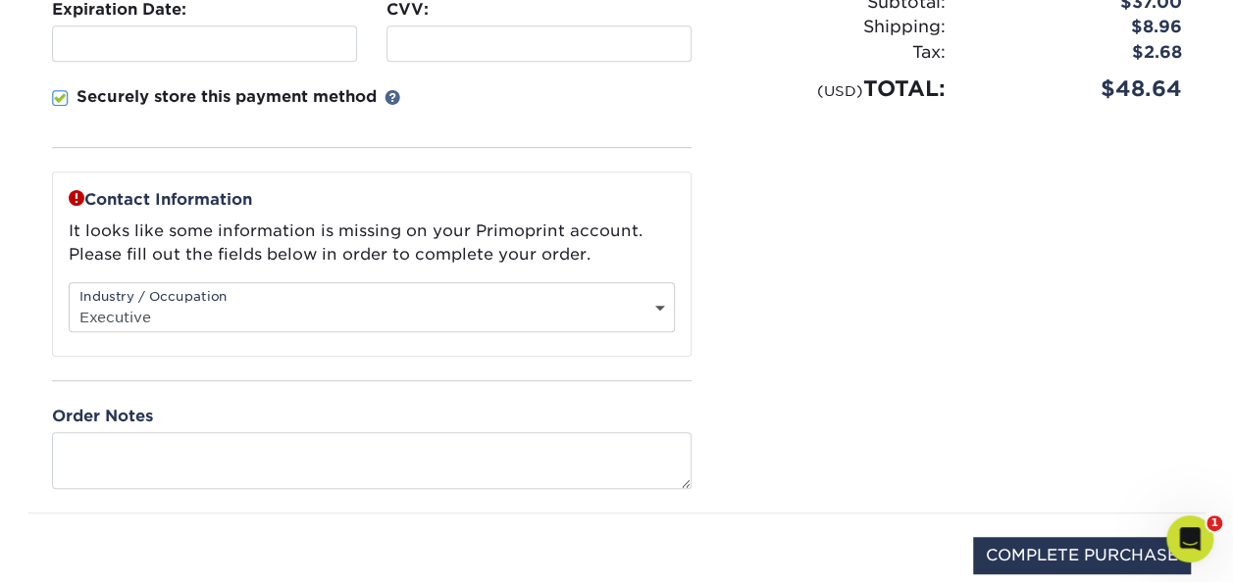
click at [347, 355] on div "Contact Information It looks like some information is missing on your Primoprin…" at bounding box center [371, 330] width 639 height 317
click at [326, 356] on div "Contact Information It looks like some information is missing on your Primoprin…" at bounding box center [371, 330] width 639 height 317
click at [659, 303] on select "Select One Administrative Executive Human Resources Construction Education Ente…" at bounding box center [372, 317] width 604 height 28
click at [800, 351] on div "Please confirm the following: I understand the Estimated Delivery Policy I agre…" at bounding box center [960, 112] width 490 height 801
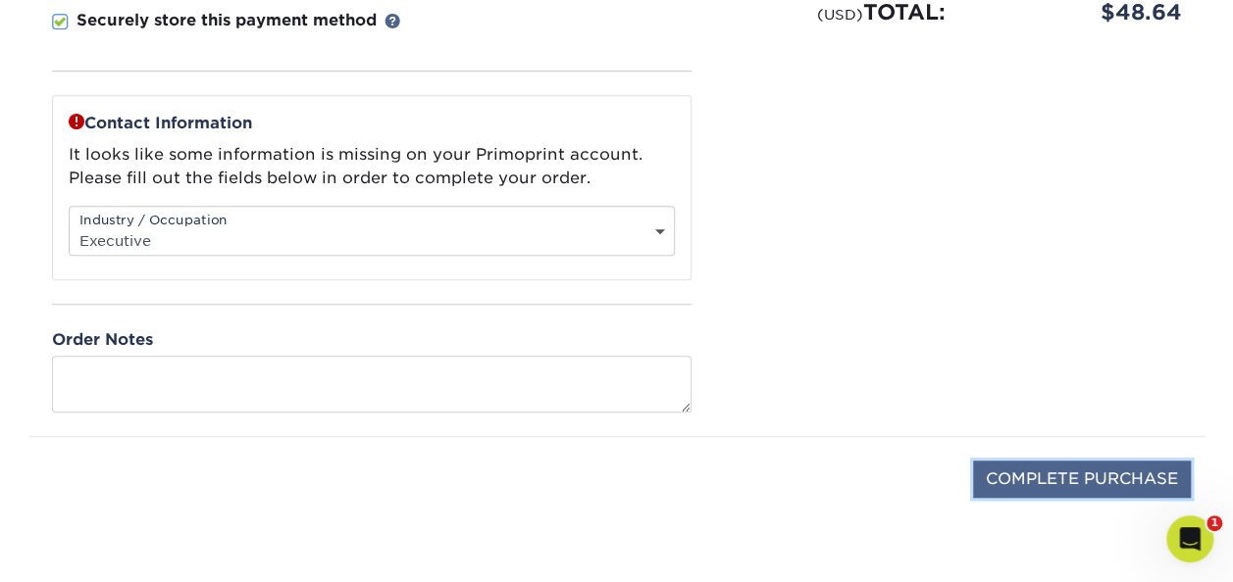
click at [1073, 462] on input "COMPLETE PURCHASE" at bounding box center [1082, 479] width 218 height 37
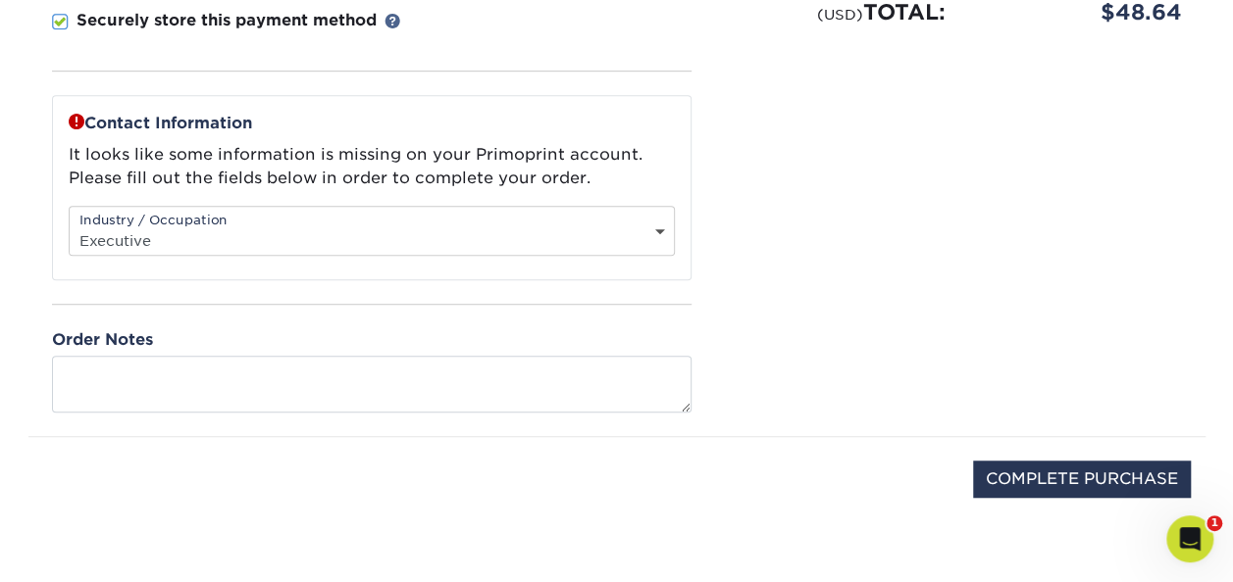
click at [660, 231] on select "Select One Administrative Executive Human Resources Construction Education Ente…" at bounding box center [372, 241] width 604 height 28
click at [70, 227] on select "Select One Administrative Executive Human Resources Construction Education Ente…" at bounding box center [372, 241] width 604 height 28
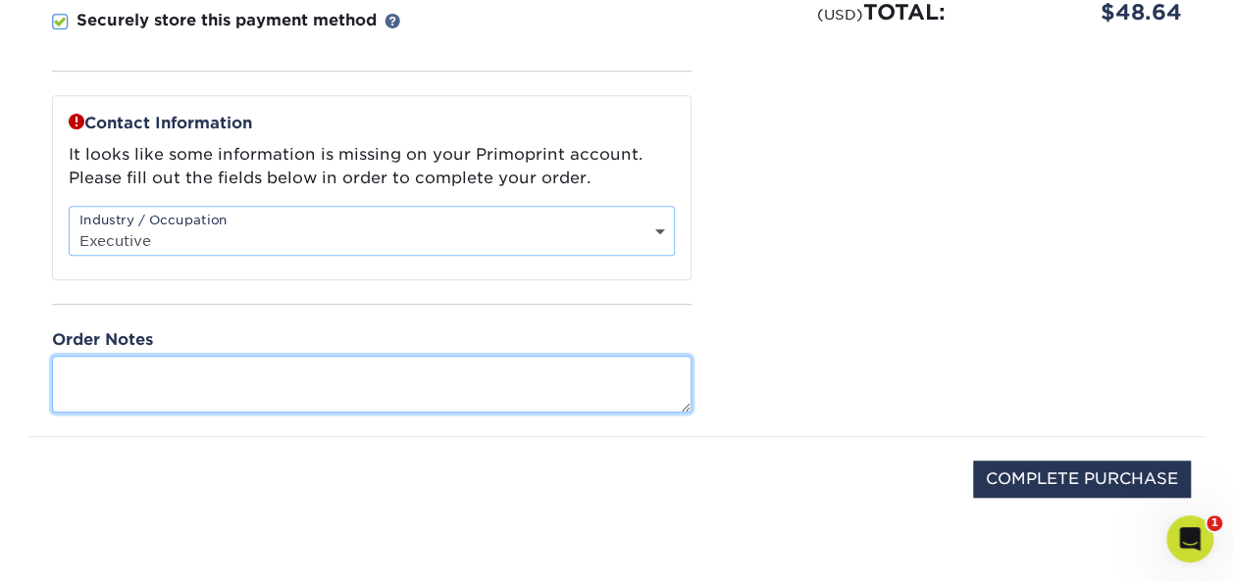
click at [407, 356] on textarea at bounding box center [371, 384] width 639 height 56
type textarea "Receive to business office"
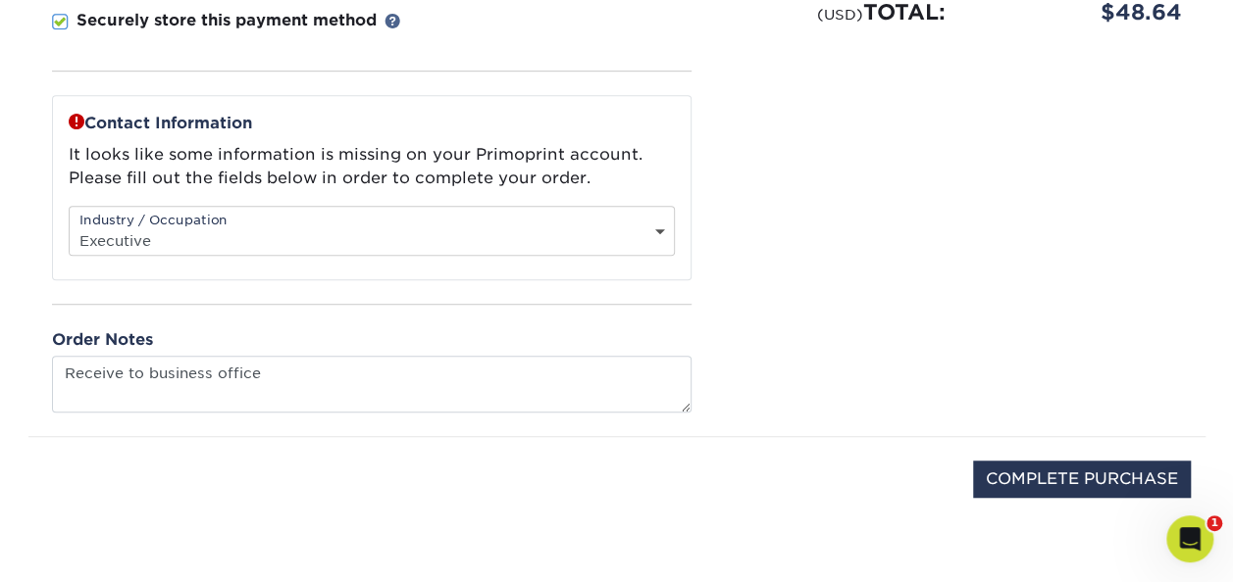
click at [931, 358] on div "Please confirm the following: I understand the Estimated Delivery Policy I agre…" at bounding box center [960, 35] width 490 height 801
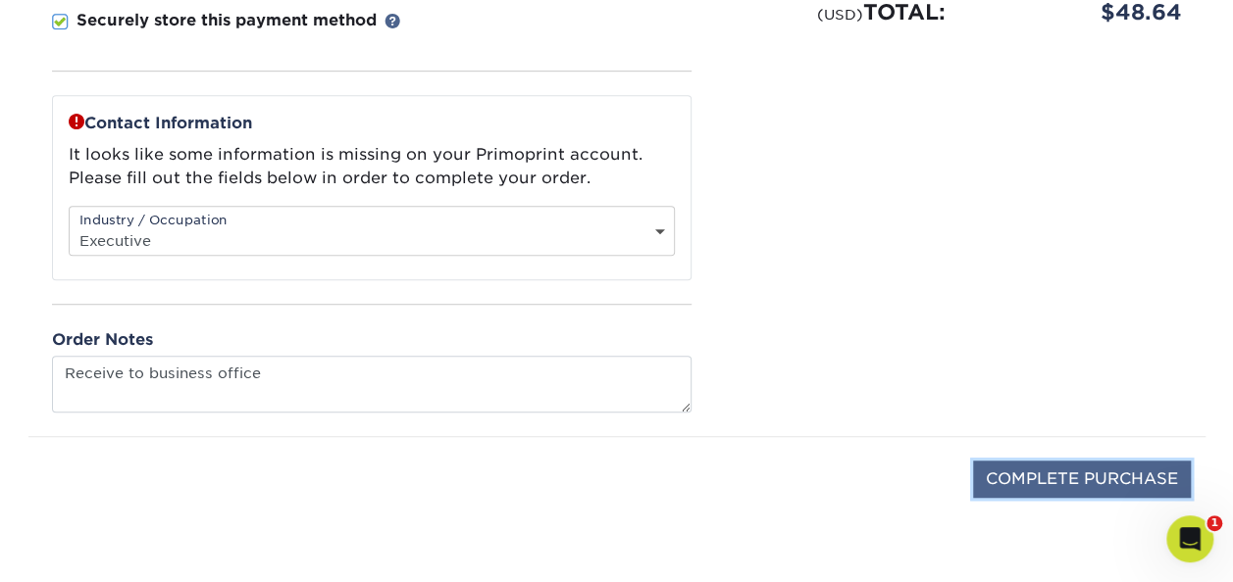
click at [1082, 470] on input "COMPLETE PURCHASE" at bounding box center [1082, 479] width 218 height 37
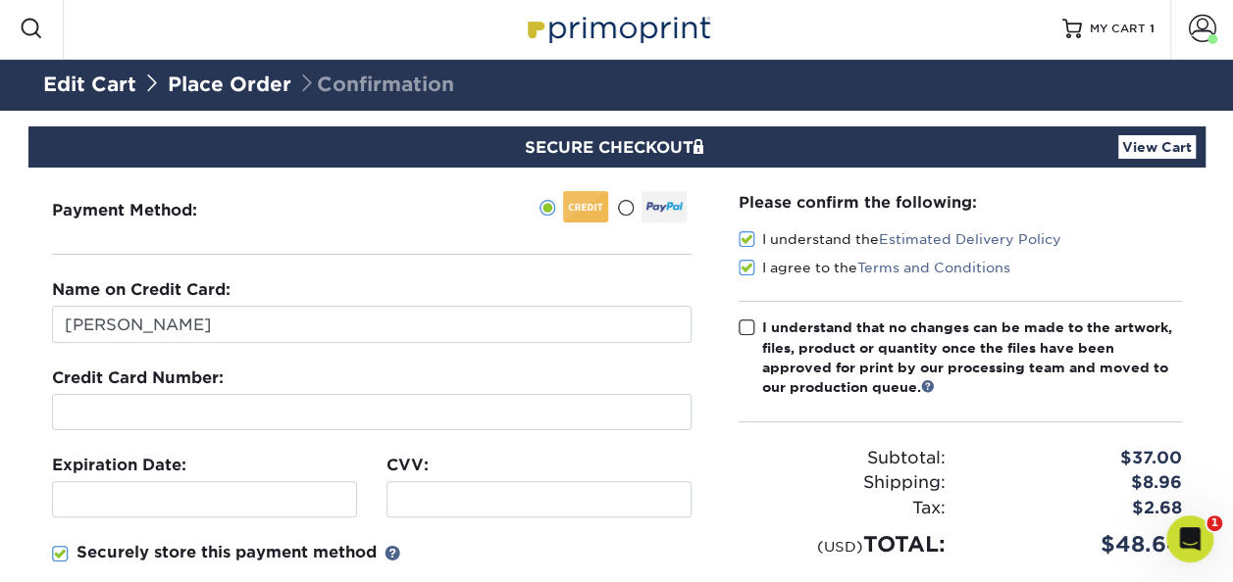
scroll to position [2, 0]
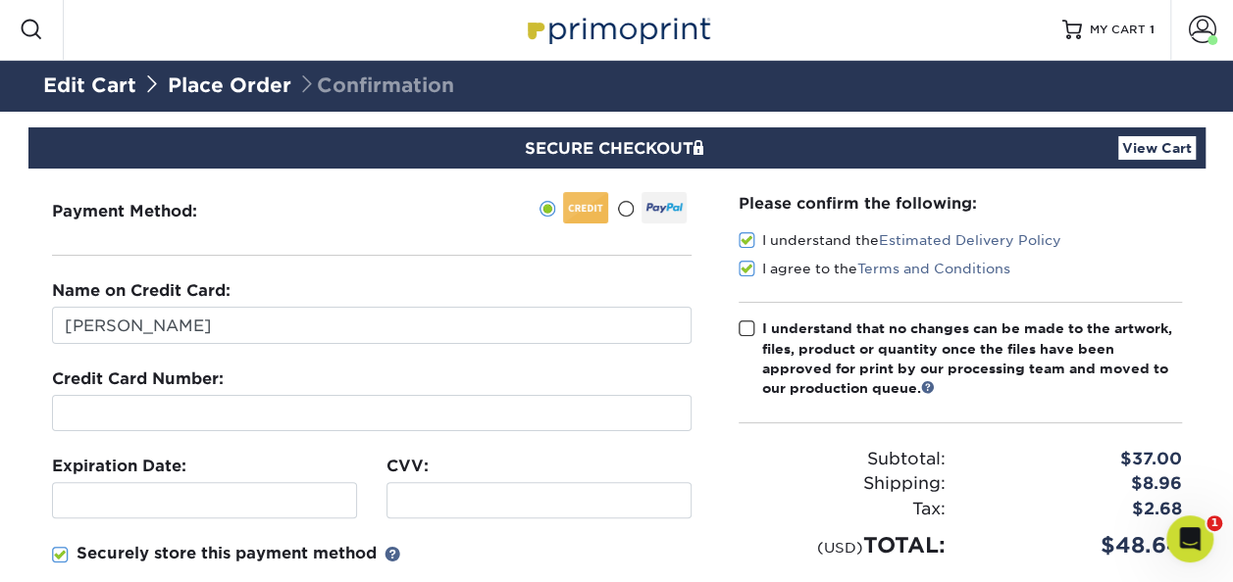
click at [741, 326] on span at bounding box center [746, 329] width 17 height 19
click at [0, 0] on input "I understand that no changes can be made to the artwork, files, product or quan…" at bounding box center [0, 0] width 0 height 0
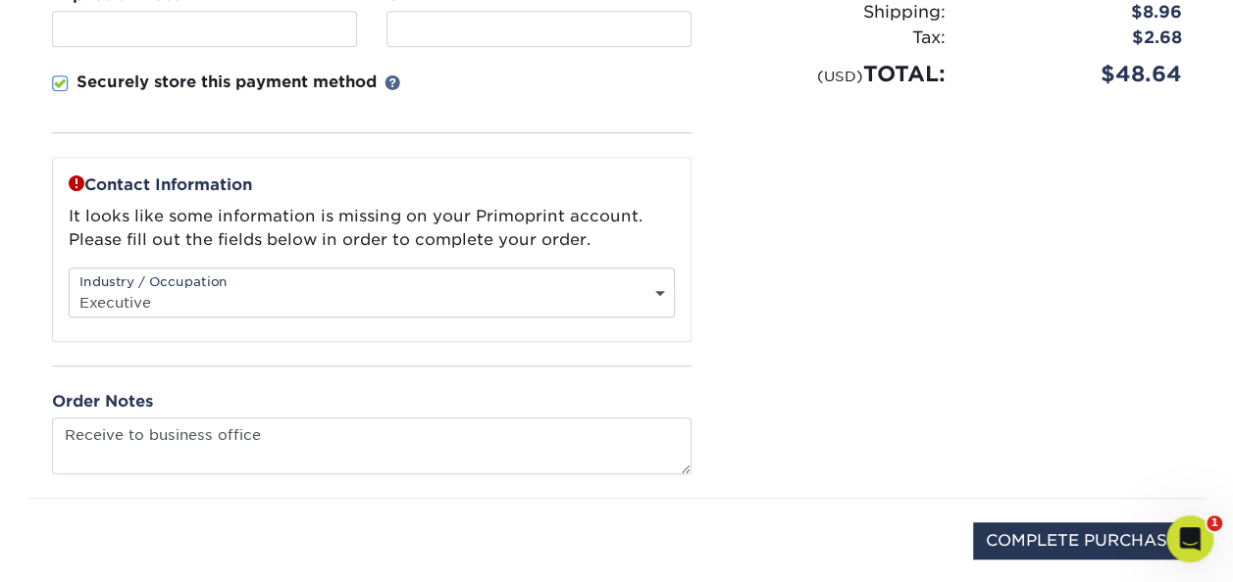
scroll to position [483, 0]
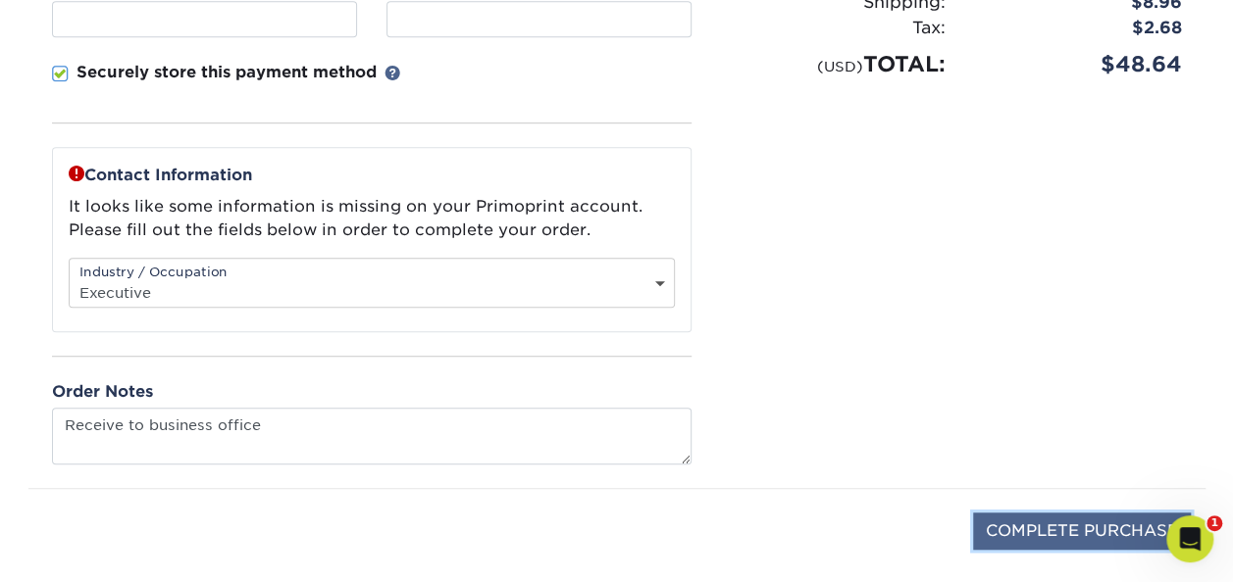
click at [1051, 513] on input "COMPLETE PURCHASE" at bounding box center [1082, 531] width 218 height 37
type input "PROCESSING, PLEASE WAIT..."
